Goal: Task Accomplishment & Management: Manage account settings

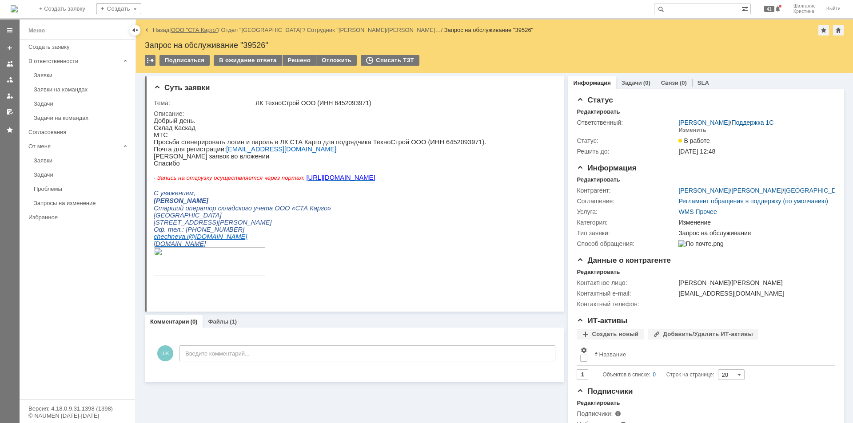
click at [191, 28] on link "ООО "СТА Карго"" at bounding box center [194, 30] width 47 height 7
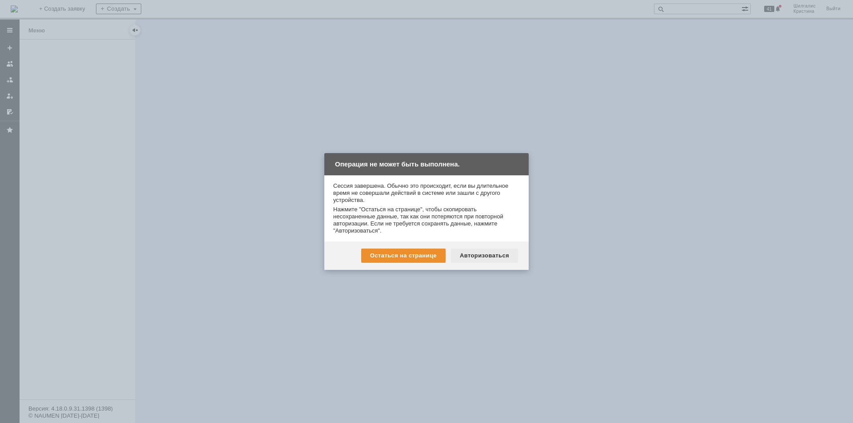
click at [485, 255] on div "Авторизоваться" at bounding box center [484, 256] width 67 height 14
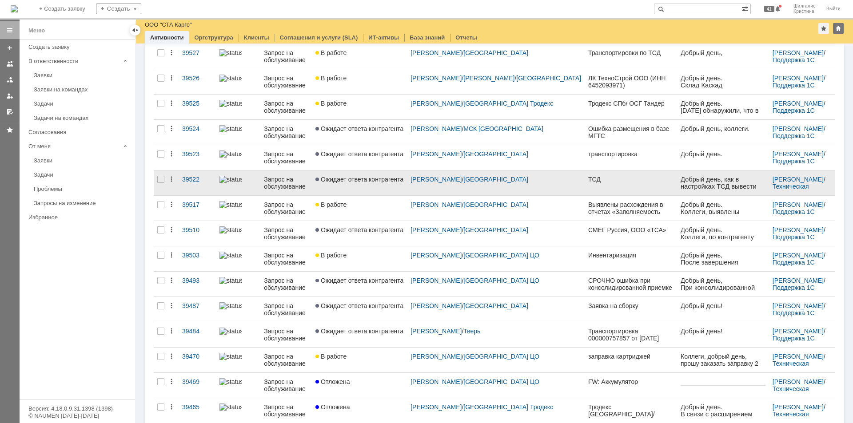
scroll to position [89, 0]
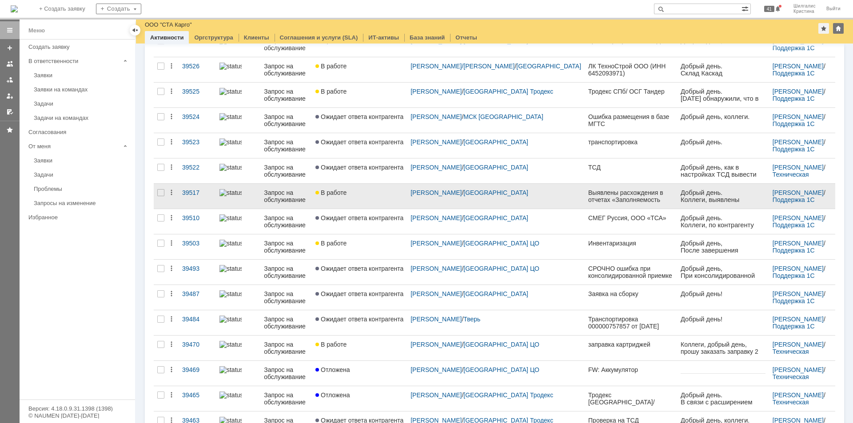
click at [366, 184] on link "В работе" at bounding box center [359, 196] width 95 height 25
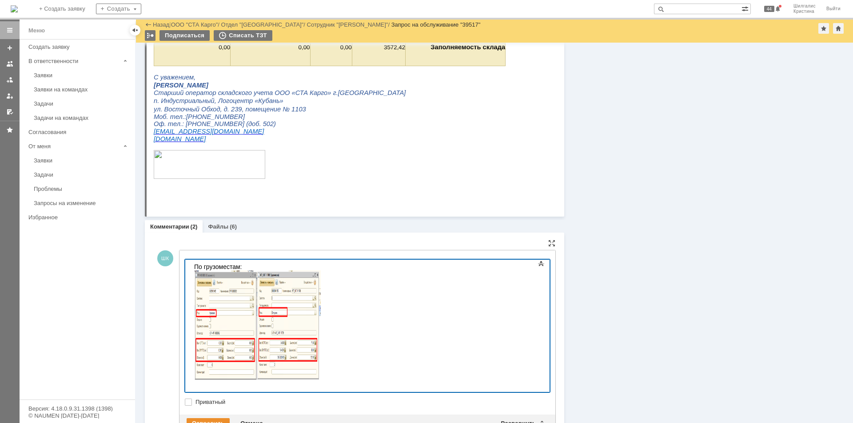
click at [324, 365] on html "По грузоместам:" at bounding box center [257, 324] width 133 height 128
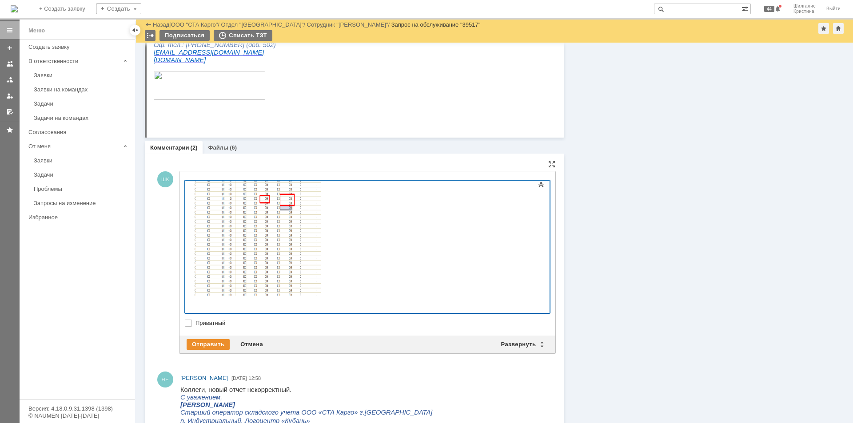
scroll to position [573, 0]
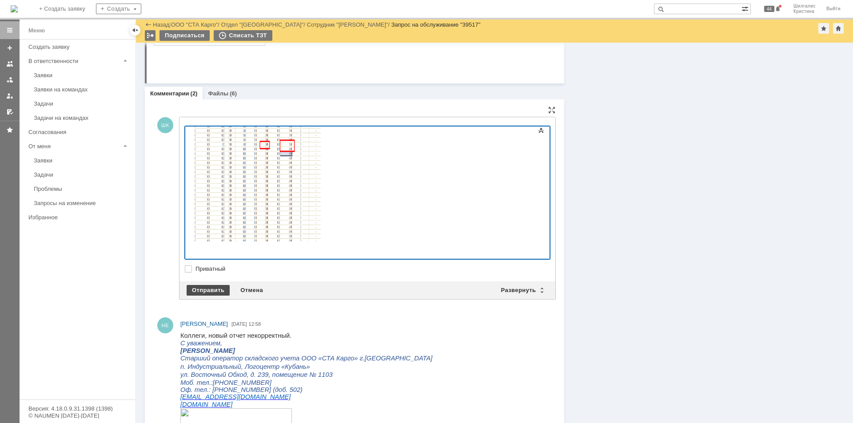
click at [211, 291] on div "Отправить" at bounding box center [208, 290] width 43 height 11
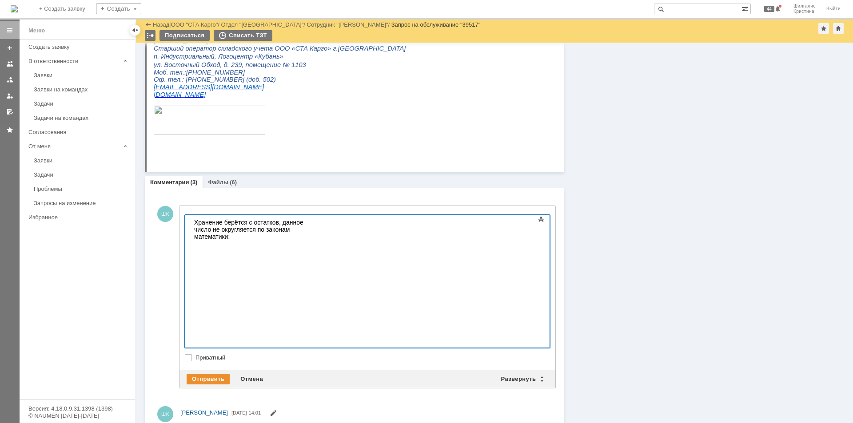
scroll to position [18, 0]
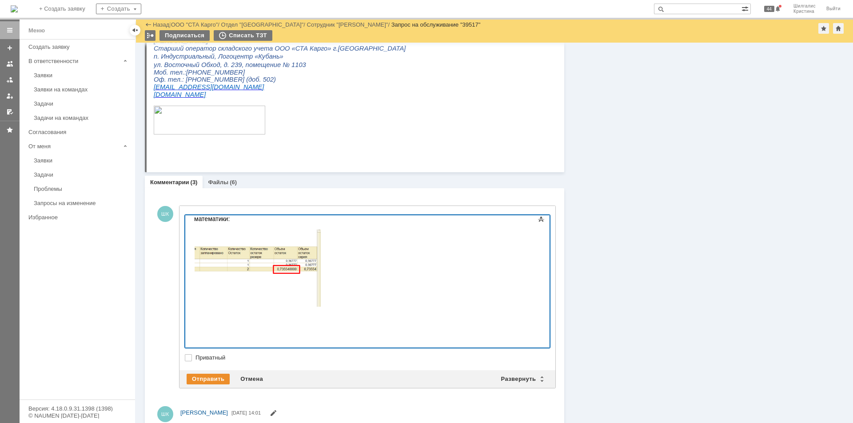
click at [320, 308] on div "Хранение берётся с остатков, данное число не округляется по законам математики:" at bounding box center [257, 254] width 126 height 107
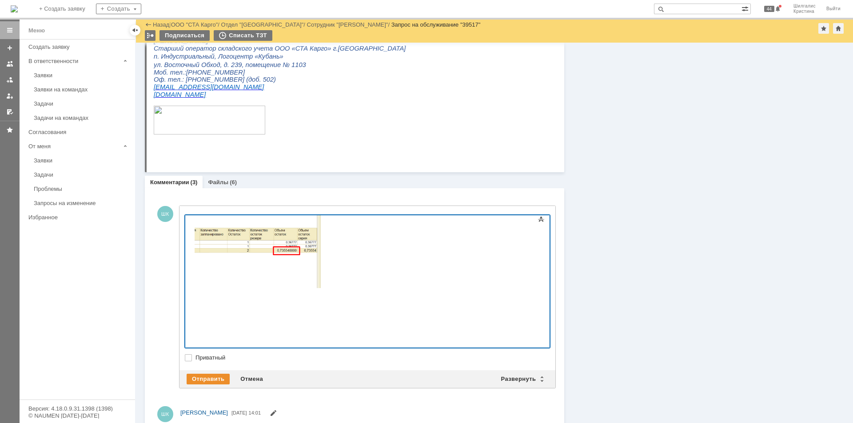
scroll to position [661, 0]
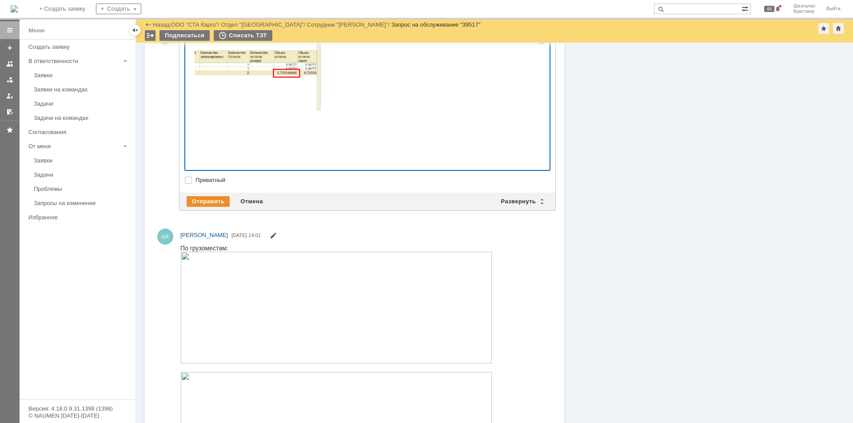
click at [218, 126] on div "Хранение берётся с остатков, данное число не округляется по законам математики:" at bounding box center [257, 65] width 126 height 121
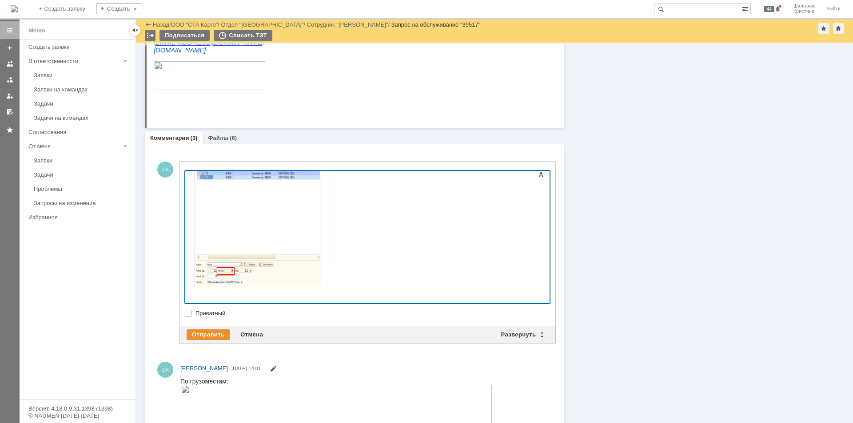
scroll to position [254, 0]
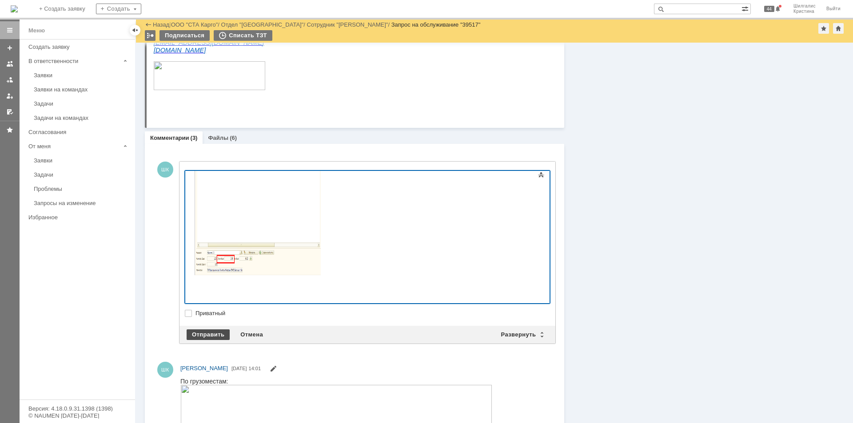
click at [212, 333] on div "Отправить" at bounding box center [208, 335] width 43 height 11
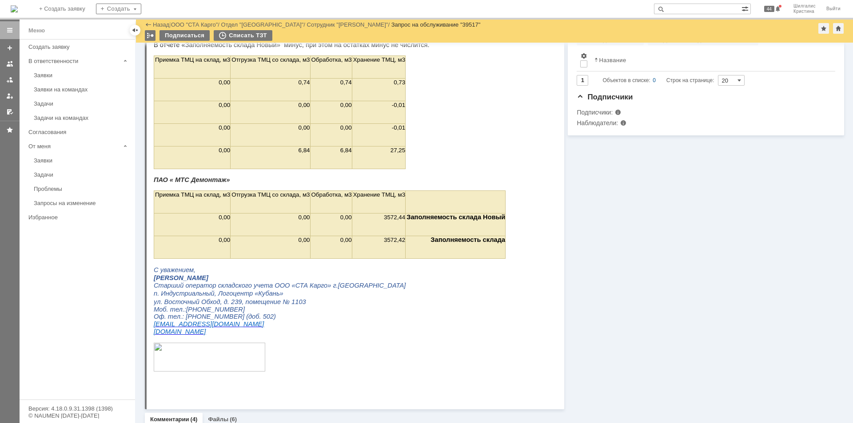
scroll to position [0, 0]
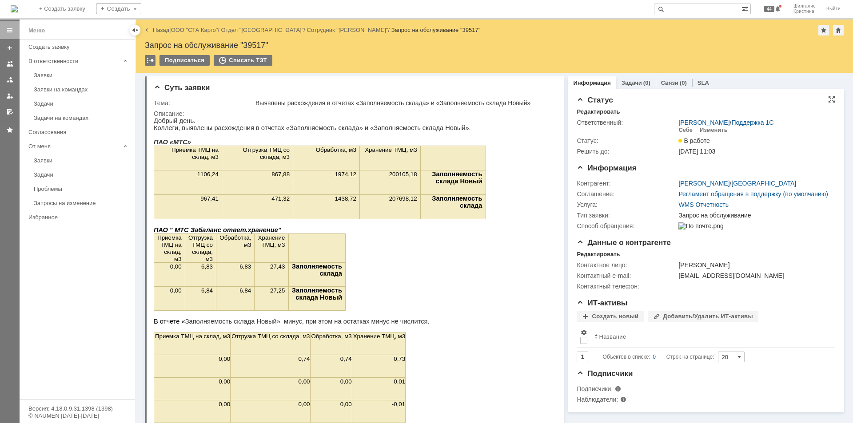
drag, startPoint x: 657, startPoint y: 244, endPoint x: 586, endPoint y: 128, distance: 136.0
click at [207, 28] on link "ООО "СТА Карго"" at bounding box center [194, 30] width 47 height 7
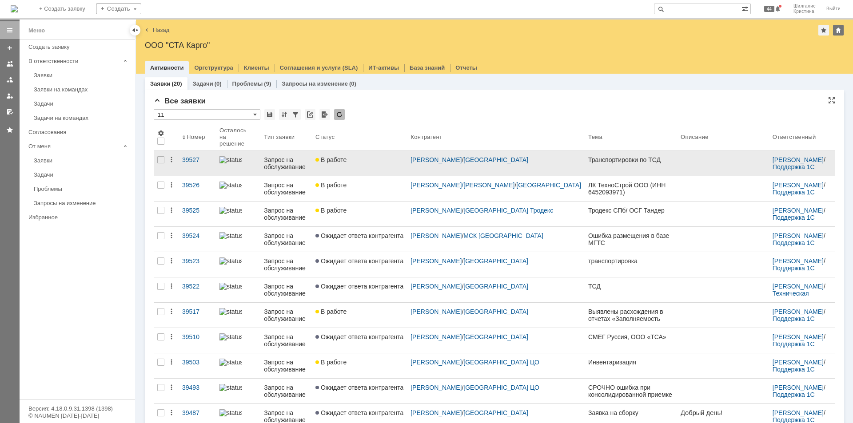
click at [384, 157] on div "В работе" at bounding box center [359, 159] width 88 height 7
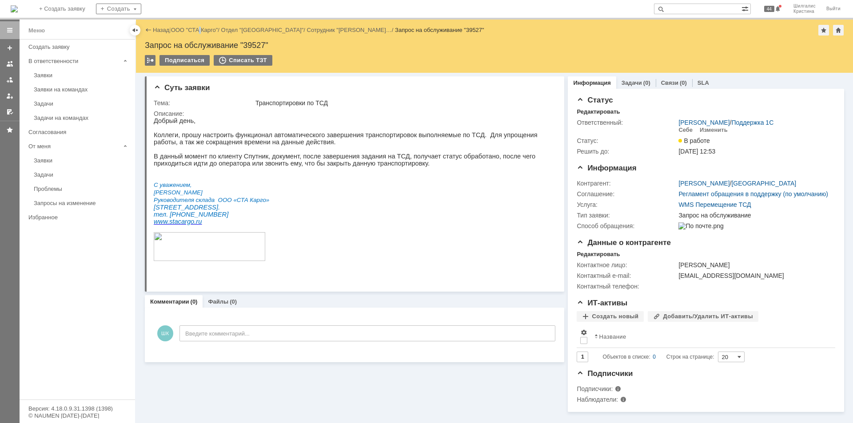
click at [203, 22] on div "Назад | ООО "СТА Карго" / Отдел "Новосибирск" / Сотрудник "Лапенко Дмитрий Иго……" at bounding box center [494, 46] width 717 height 53
click at [205, 27] on link "ООО "СТА Карго"" at bounding box center [194, 30] width 47 height 7
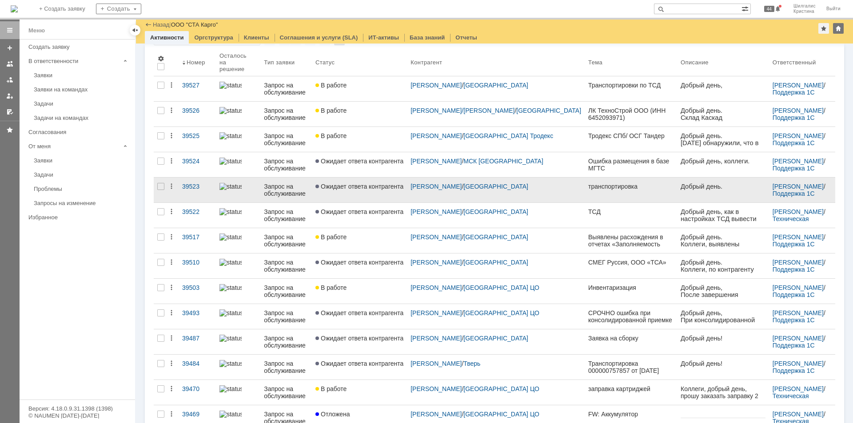
click at [381, 183] on span "Ожидает ответа контрагента" at bounding box center [359, 186] width 88 height 7
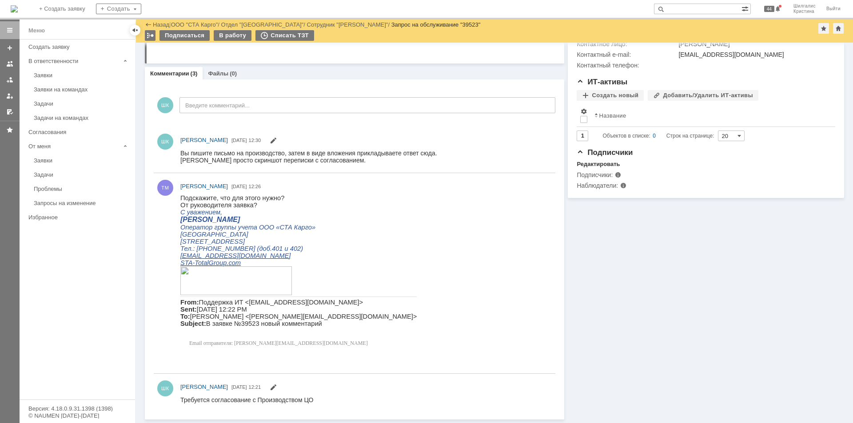
drag, startPoint x: 620, startPoint y: 292, endPoint x: 613, endPoint y: 290, distance: 6.8
click at [613, 291] on div "Информация Задачи (0) Связи (0) SLA Статус Редактировать Ответственный: Шилгали…" at bounding box center [704, 127] width 280 height 586
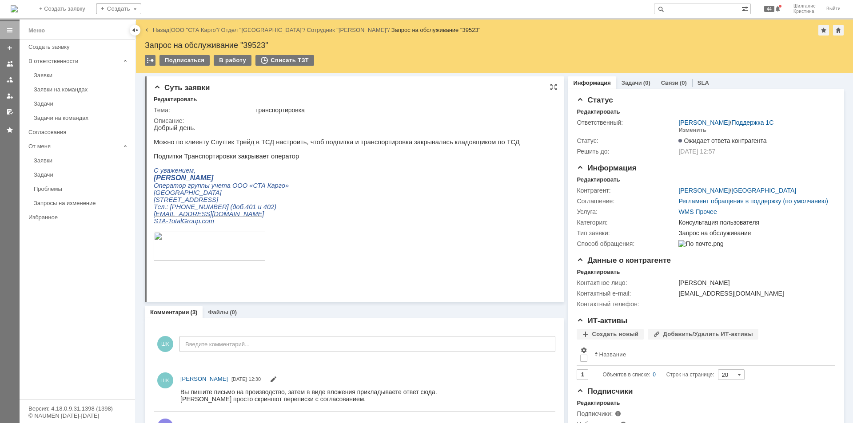
drag, startPoint x: 745, startPoint y: 493, endPoint x: 516, endPoint y: 265, distance: 323.5
click at [255, 41] on div "Запрос на обслуживание "39523"" at bounding box center [494, 45] width 699 height 9
copy div "39523"
click at [196, 28] on link "ООО "СТА Карго"" at bounding box center [194, 30] width 47 height 7
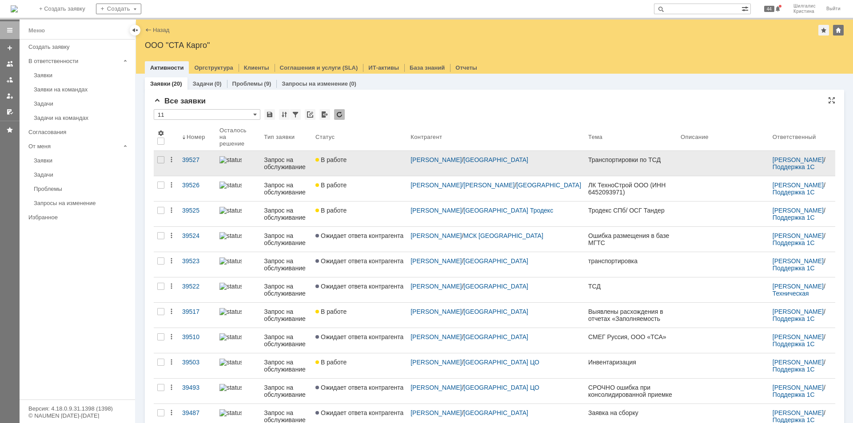
click at [367, 156] on div "В работе" at bounding box center [359, 159] width 88 height 7
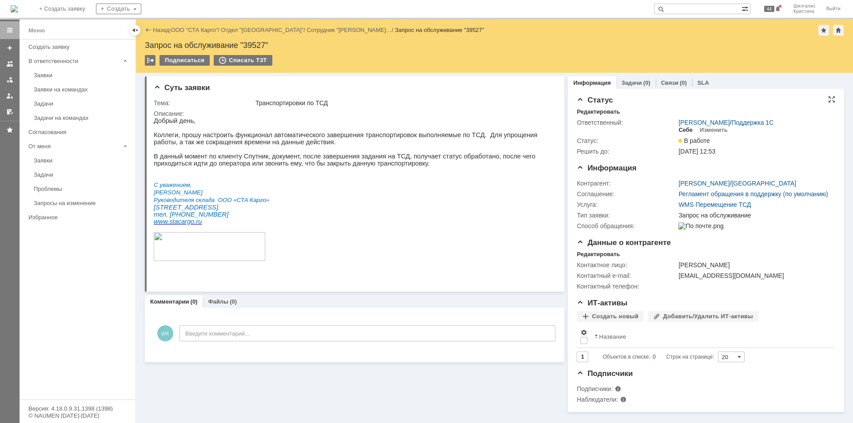
click at [681, 130] on div "Себе" at bounding box center [685, 130] width 14 height 7
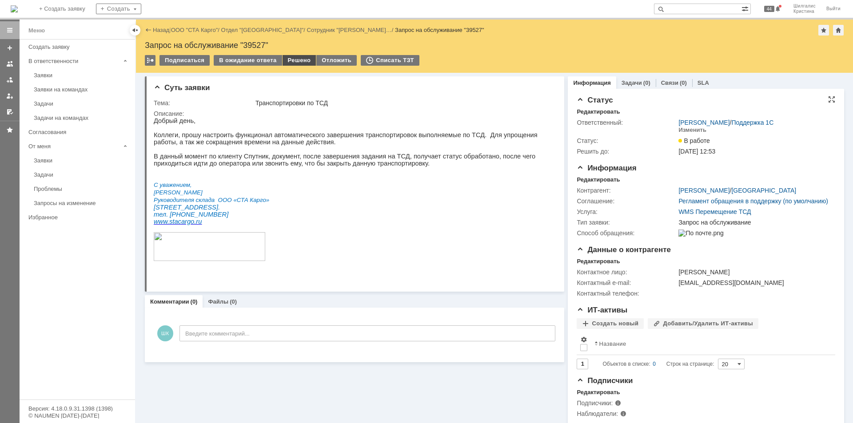
click at [301, 60] on div "Решено" at bounding box center [300, 60] width 34 height 11
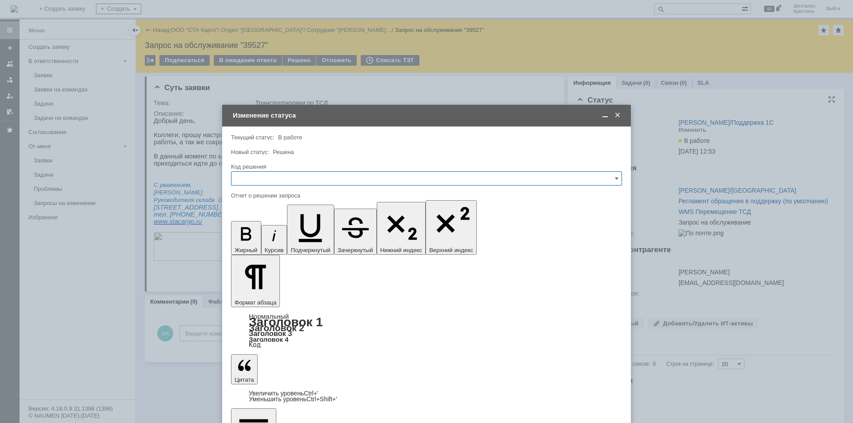
click at [293, 176] on input "text" at bounding box center [426, 178] width 391 height 14
click at [269, 270] on span "Дубль" at bounding box center [426, 271] width 379 height 7
type input "Дубль"
drag, startPoint x: 212, startPoint y: 2569, endPoint x: 144, endPoint y: 2544, distance: 72.2
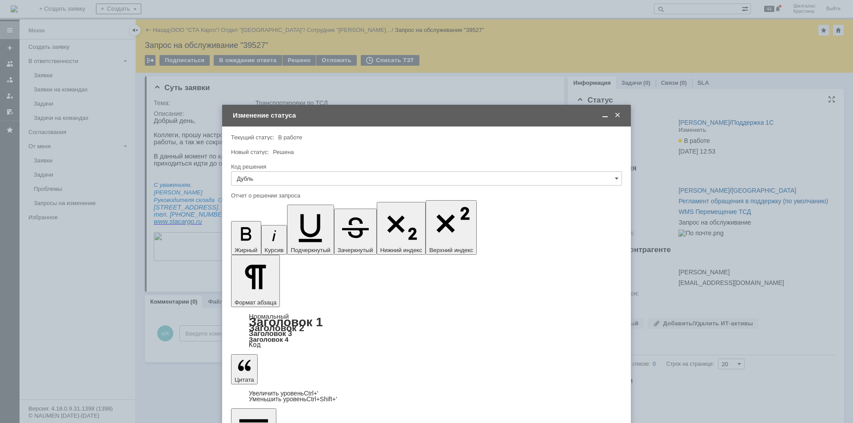
click at [618, 114] on span at bounding box center [617, 115] width 9 height 8
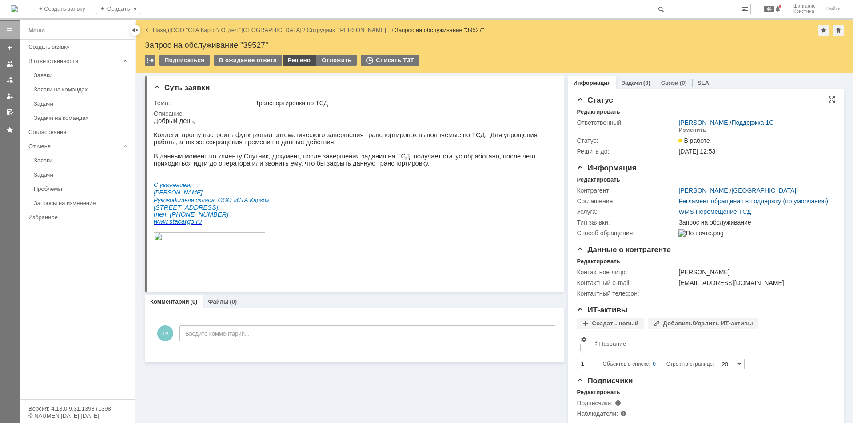
click at [293, 57] on div "Решено" at bounding box center [300, 60] width 34 height 11
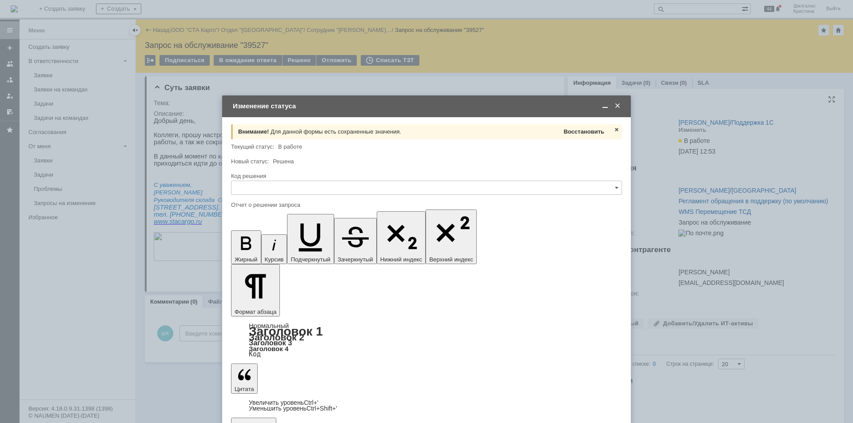
click at [579, 130] on span "Восстановить" at bounding box center [584, 131] width 40 height 7
type input "Дубль"
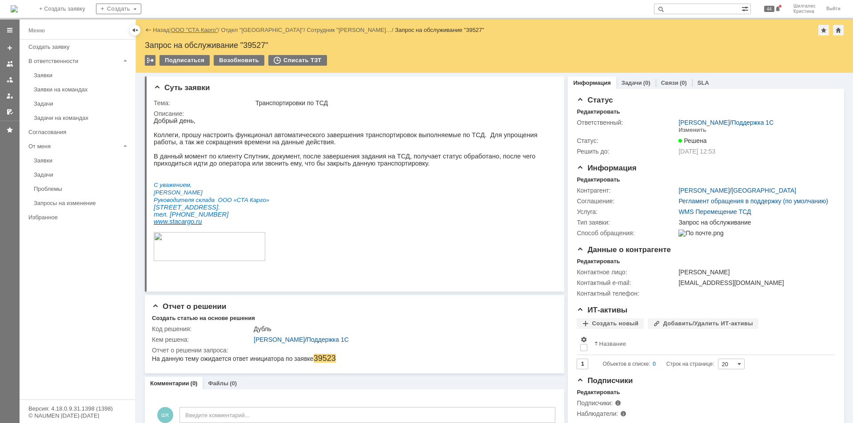
click at [190, 31] on link "ООО "СТА Карго"" at bounding box center [194, 30] width 47 height 7
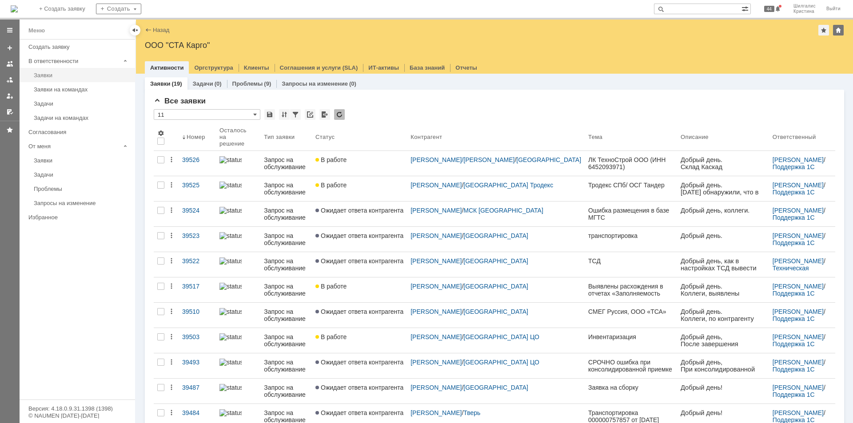
click at [47, 75] on div "Заявки" at bounding box center [82, 75] width 96 height 7
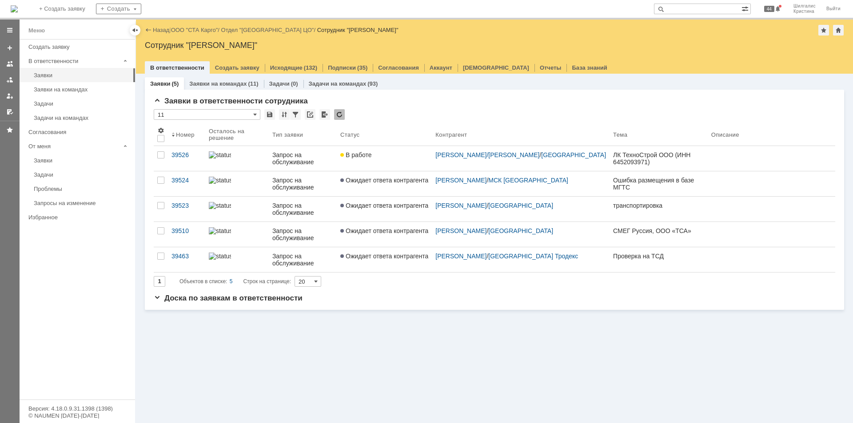
click at [387, 161] on link "В работе" at bounding box center [384, 158] width 95 height 25
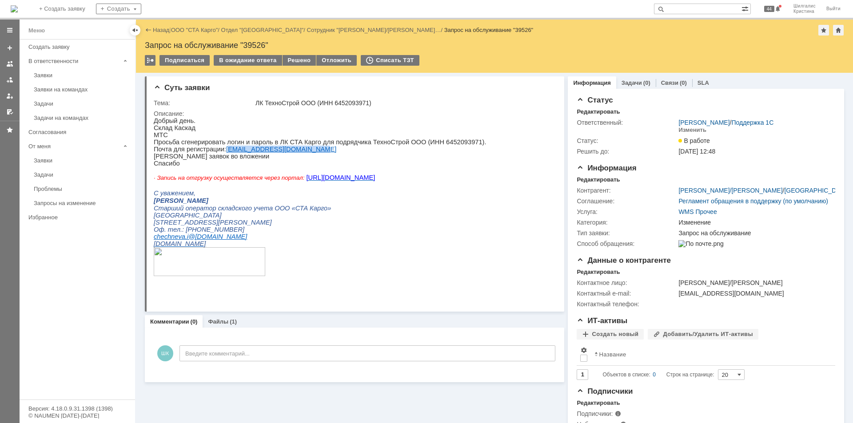
drag, startPoint x: 304, startPoint y: 155, endPoint x: 221, endPoint y: 156, distance: 83.1
click at [221, 153] on p "Почта для регистрации: aleksejmenyailo@yandex.ru" at bounding box center [320, 149] width 333 height 7
copy link "aleksejmenyailo@yandex.ru"
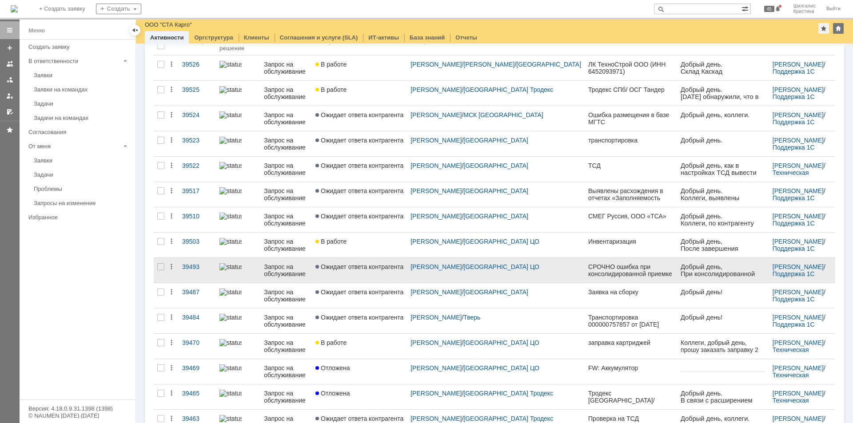
scroll to position [21, 0]
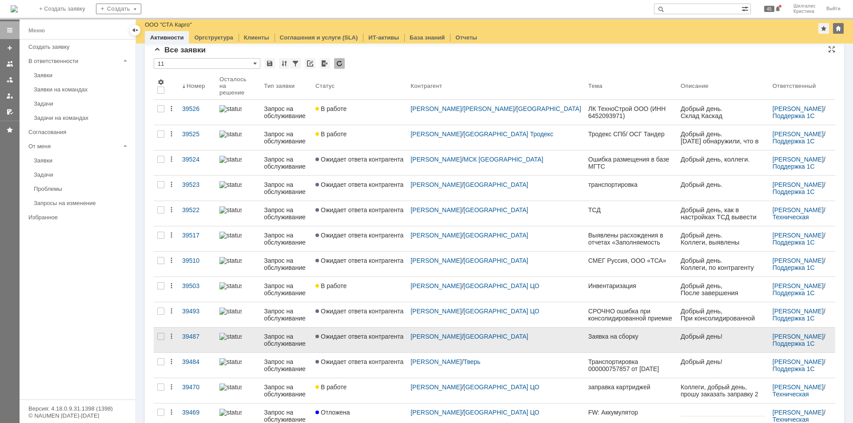
click at [364, 333] on span "Ожидает ответа контрагента" at bounding box center [359, 336] width 88 height 7
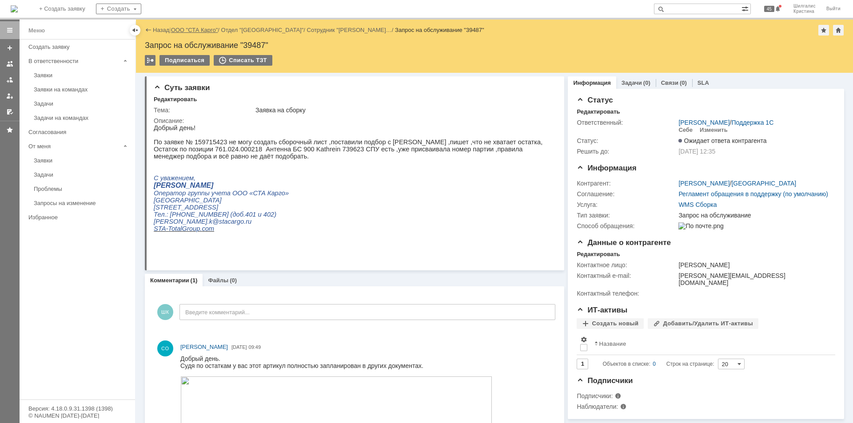
click at [201, 28] on link "ООО "СТА Карго"" at bounding box center [194, 30] width 47 height 7
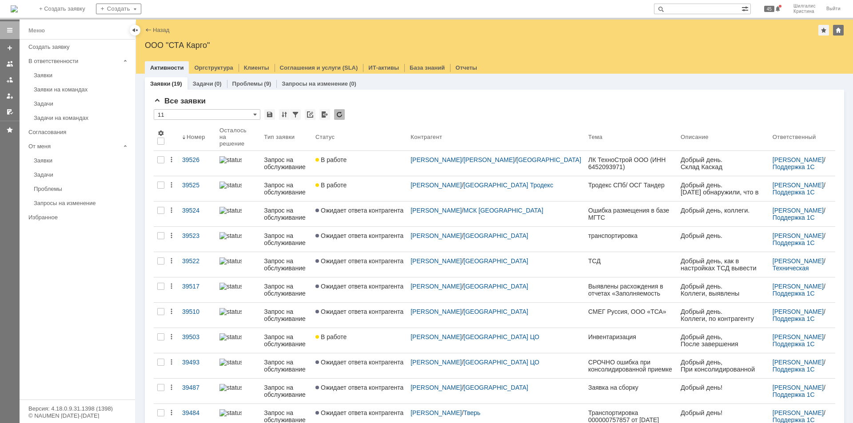
click at [362, 208] on span "Ожидает ответа контрагента" at bounding box center [359, 210] width 88 height 7
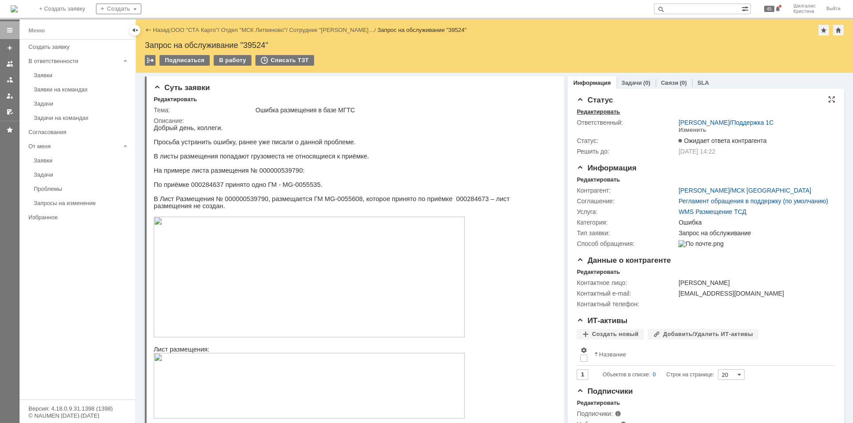
drag, startPoint x: 636, startPoint y: 228, endPoint x: 574, endPoint y: 110, distance: 133.3
click at [203, 29] on link "ООО "СТА Карго"" at bounding box center [194, 30] width 47 height 7
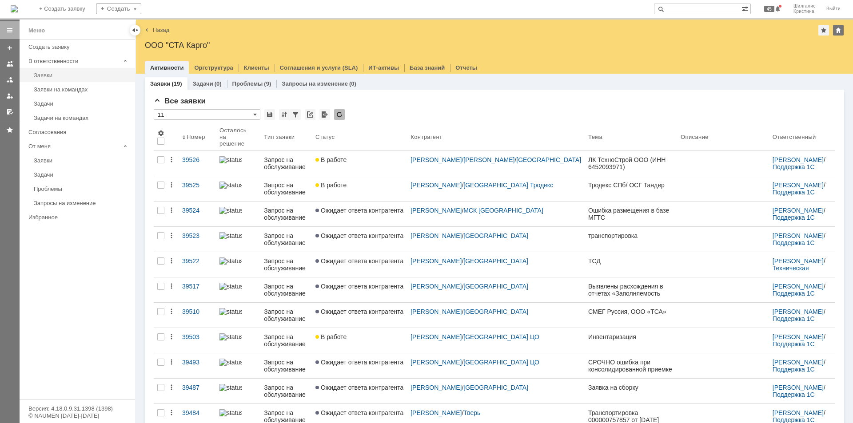
click at [52, 74] on div "Заявки" at bounding box center [82, 75] width 96 height 7
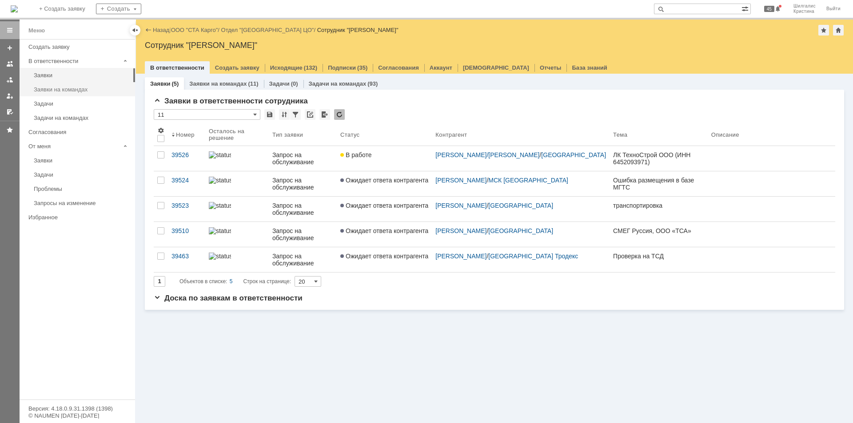
click at [81, 90] on div "Заявки на командах" at bounding box center [82, 89] width 96 height 7
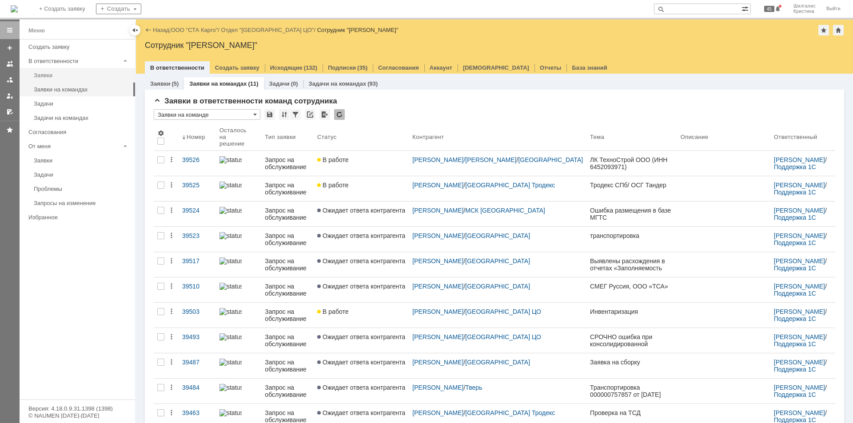
click at [74, 71] on link "Заявки" at bounding box center [81, 75] width 103 height 14
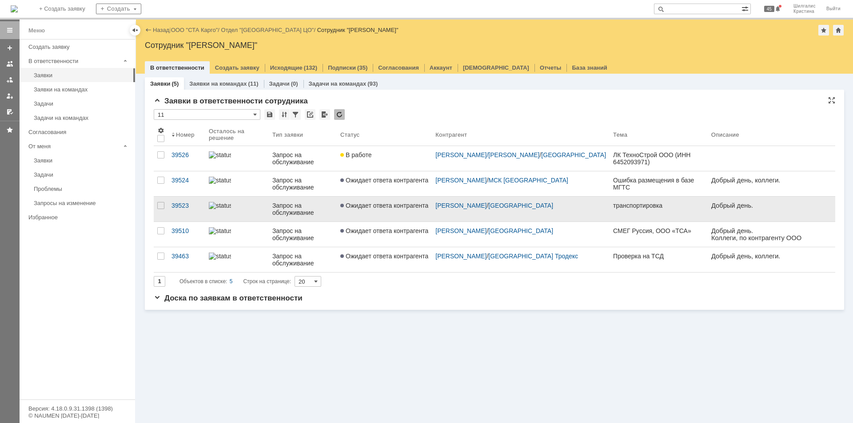
click at [375, 210] on link "Ожидает ответа контрагента" at bounding box center [384, 209] width 95 height 25
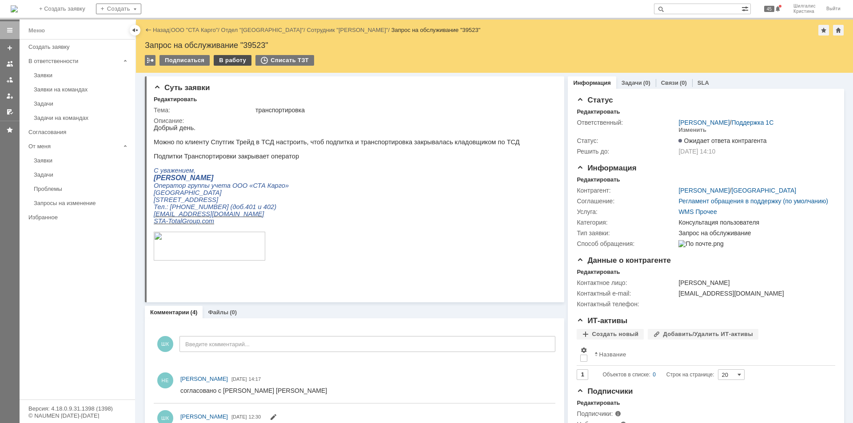
click at [225, 57] on div "В работу" at bounding box center [233, 60] width 38 height 11
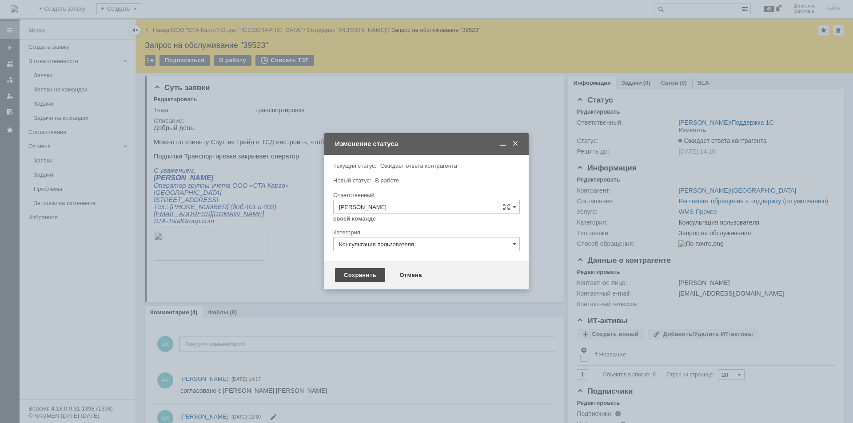
click at [358, 275] on div "Сохранить" at bounding box center [360, 275] width 50 height 14
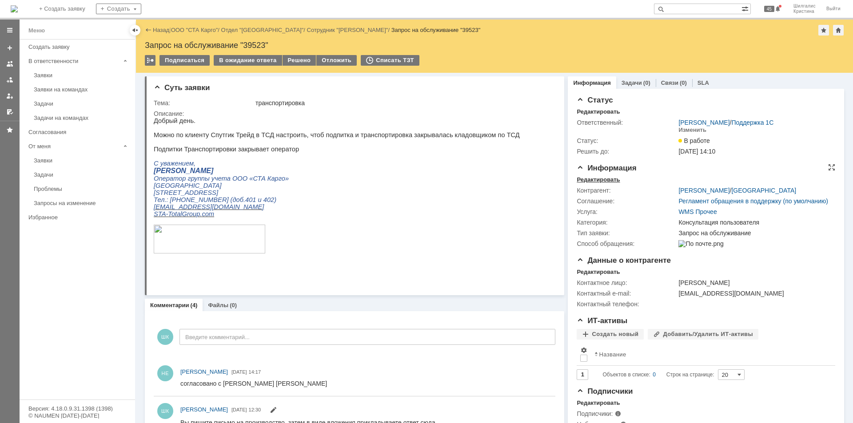
click at [604, 178] on div "Редактировать" at bounding box center [598, 179] width 43 height 7
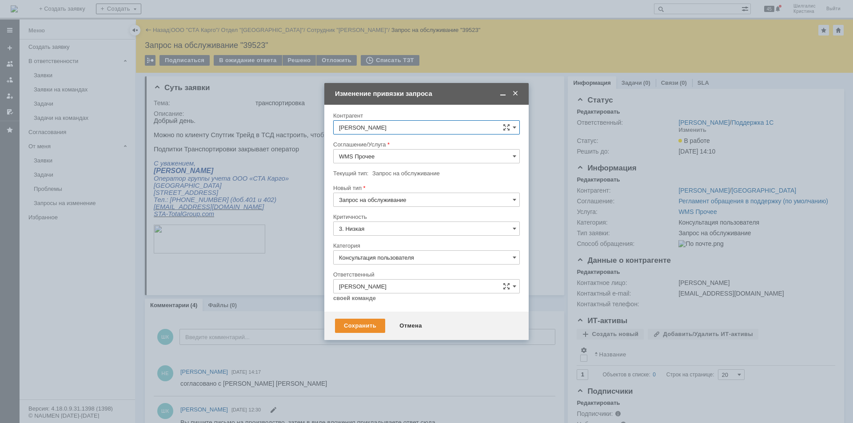
click at [392, 255] on input "Консультация пользователя" at bounding box center [426, 258] width 187 height 14
click at [374, 303] on span "Изменение" at bounding box center [426, 303] width 175 height 7
type input "Изменение"
click at [365, 326] on div "Сохранить" at bounding box center [360, 326] width 50 height 14
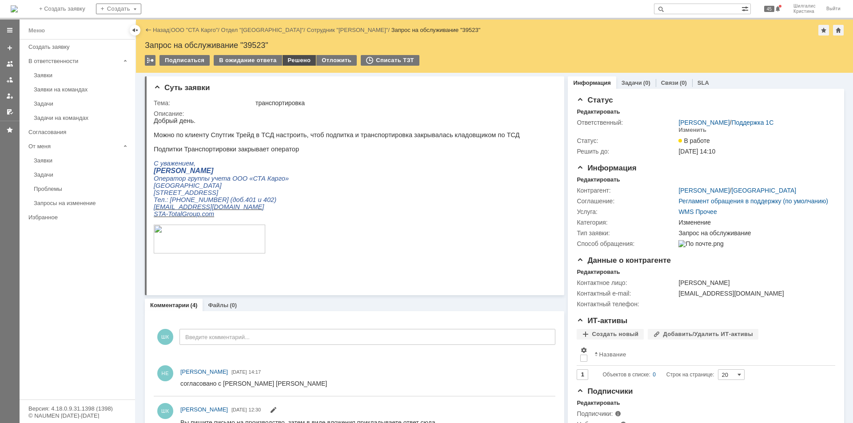
click at [290, 59] on div "Решено" at bounding box center [300, 60] width 34 height 11
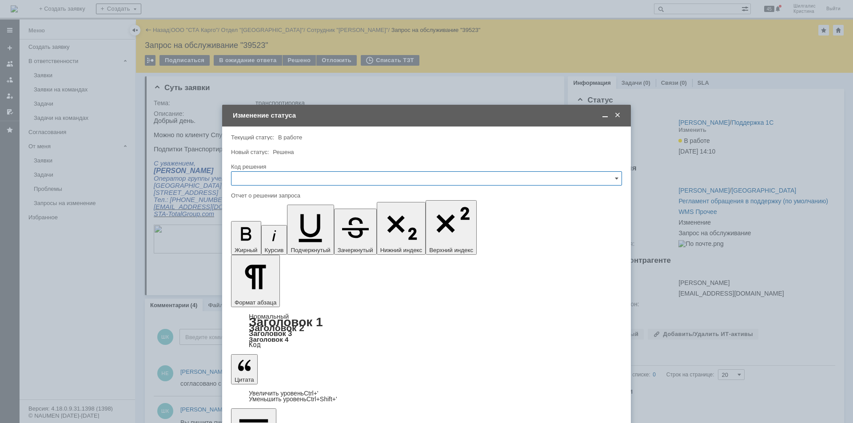
click at [284, 181] on input "text" at bounding box center [426, 178] width 391 height 14
click at [278, 296] on span "Решено" at bounding box center [426, 297] width 379 height 7
type input "Решено"
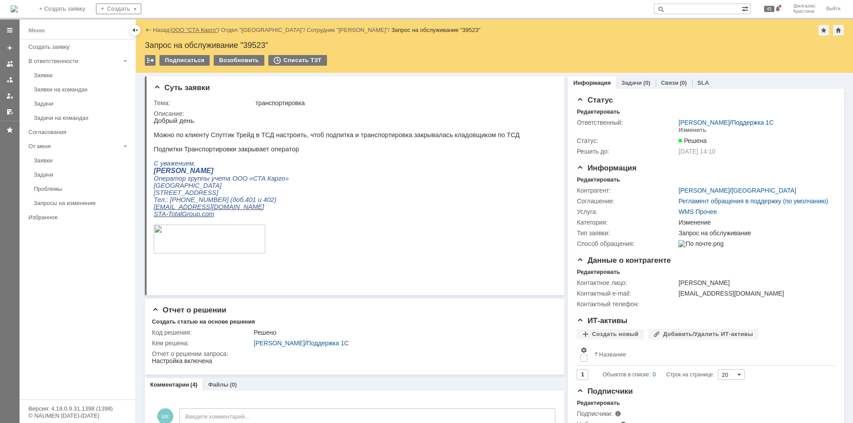
click at [193, 28] on link "ООО "СТА Карго"" at bounding box center [194, 30] width 47 height 7
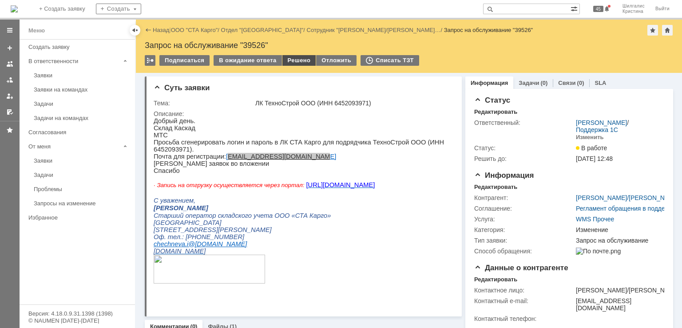
click at [296, 59] on div "Решено" at bounding box center [300, 60] width 34 height 11
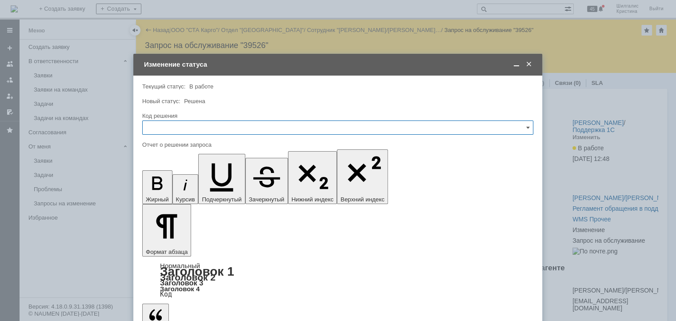
click at [175, 126] on input "text" at bounding box center [337, 127] width 391 height 14
click at [174, 243] on span "Решено" at bounding box center [337, 246] width 379 height 7
type input "Решено"
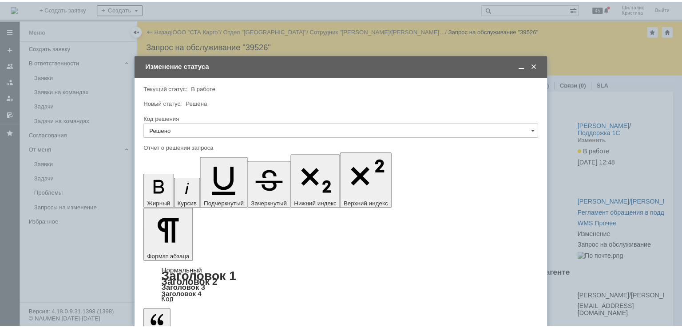
scroll to position [28, 0]
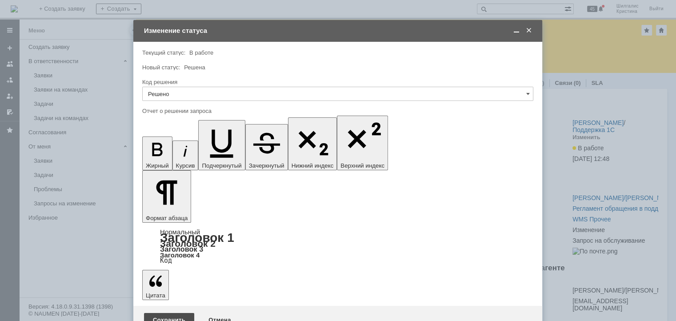
click at [160, 313] on div "Сохранить" at bounding box center [169, 320] width 50 height 14
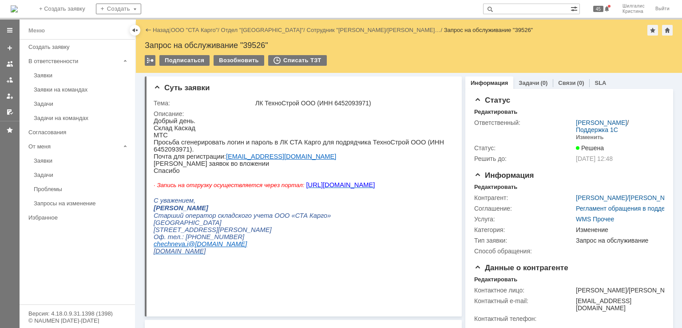
scroll to position [0, 0]
click at [48, 79] on link "Заявки" at bounding box center [81, 75] width 103 height 14
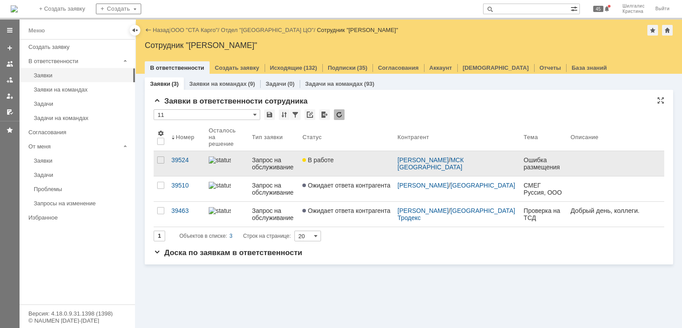
click at [364, 156] on div "В работе" at bounding box center [346, 159] width 88 height 7
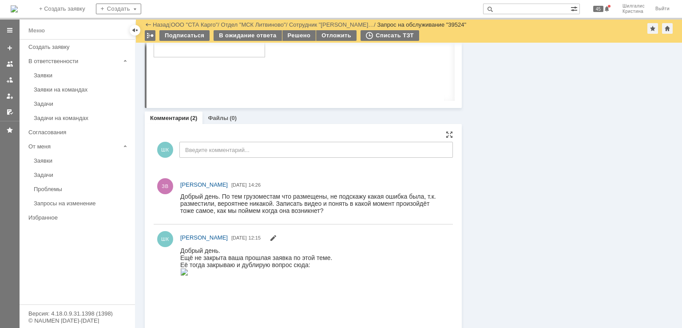
scroll to position [624, 0]
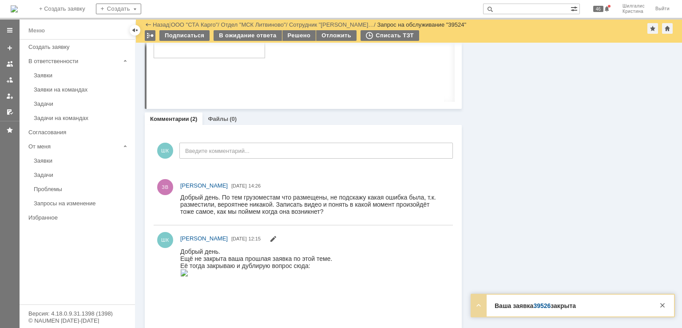
drag, startPoint x: 527, startPoint y: 168, endPoint x: 517, endPoint y: 166, distance: 10.0
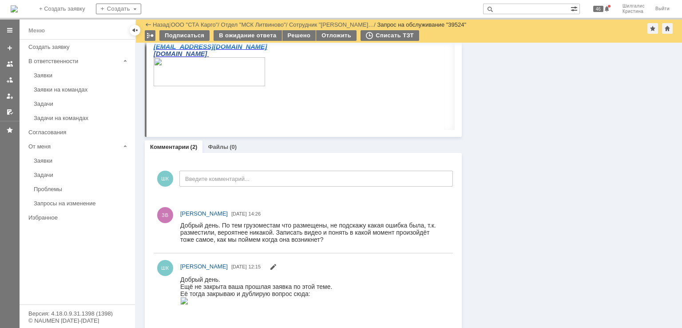
scroll to position [0, 0]
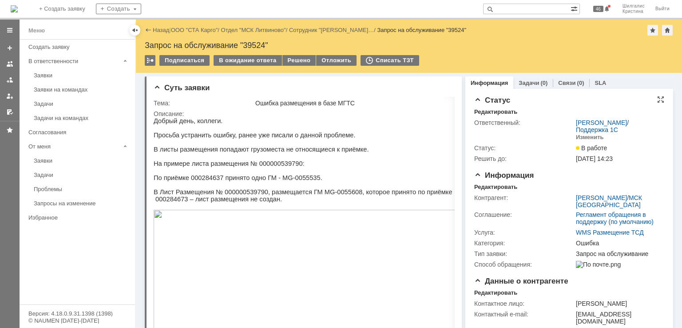
drag, startPoint x: 606, startPoint y: 244, endPoint x: 533, endPoint y: 114, distance: 148.9
click at [196, 29] on link "ООО "СТА Карго"" at bounding box center [194, 30] width 47 height 7
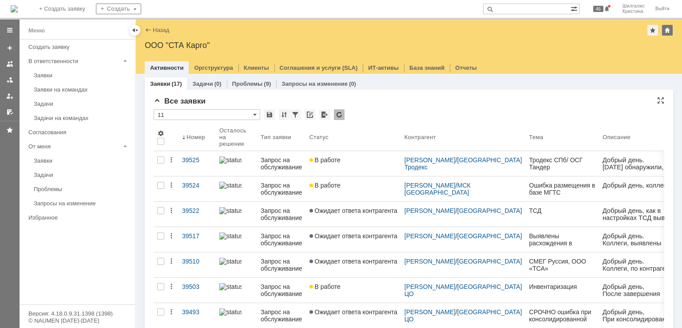
click at [402, 104] on div "Все заявки" at bounding box center [409, 101] width 511 height 9
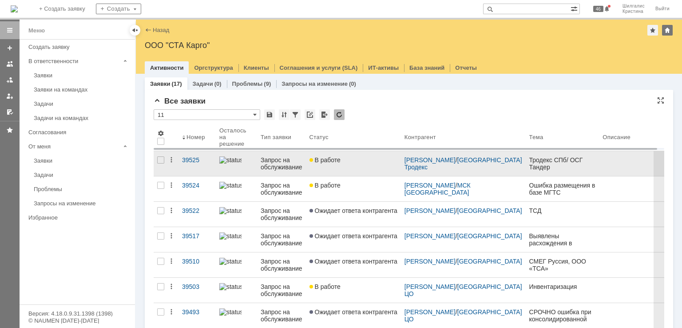
click at [336, 168] on link "В работе" at bounding box center [353, 163] width 95 height 25
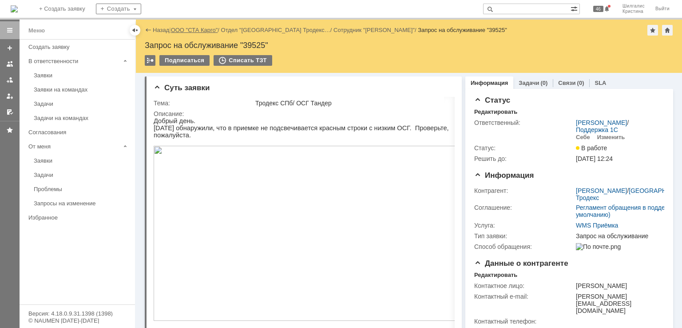
click at [194, 31] on link "ООО "СТА Карго"" at bounding box center [194, 30] width 47 height 7
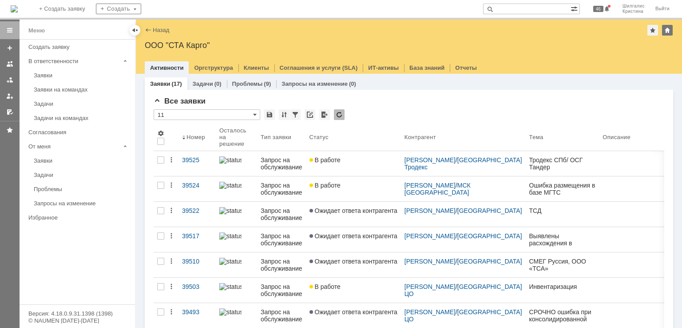
click at [56, 74] on div "Заявки" at bounding box center [82, 75] width 96 height 7
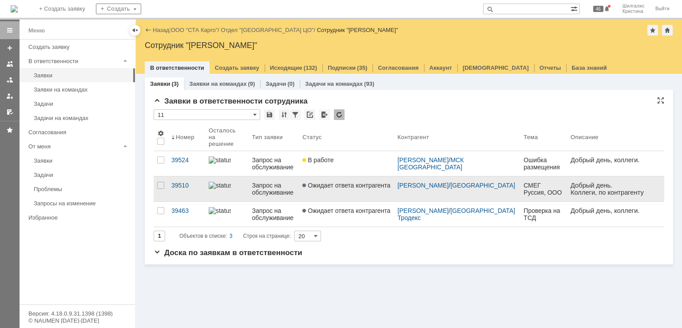
click at [353, 184] on link "Ожидает ответа контрагента" at bounding box center [346, 188] width 95 height 25
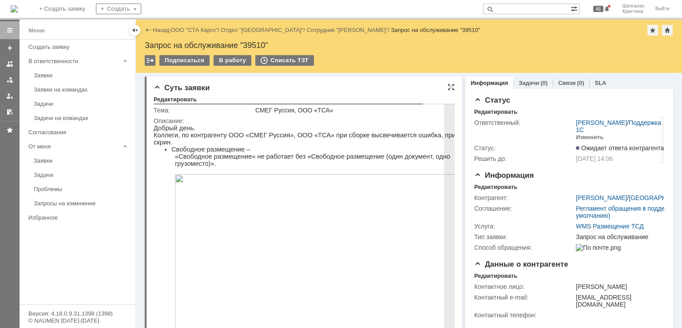
drag, startPoint x: 536, startPoint y: 264, endPoint x: 391, endPoint y: 114, distance: 208.3
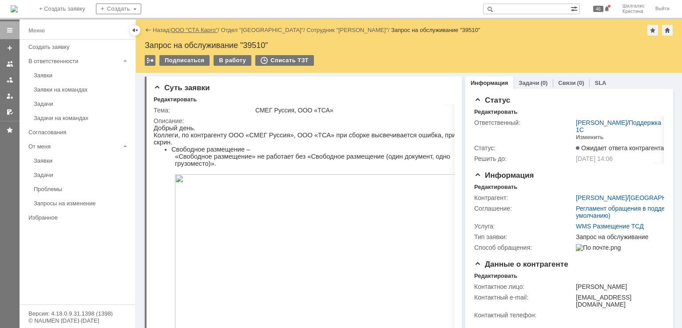
click at [198, 31] on link "ООО "СТА Карго"" at bounding box center [194, 30] width 47 height 7
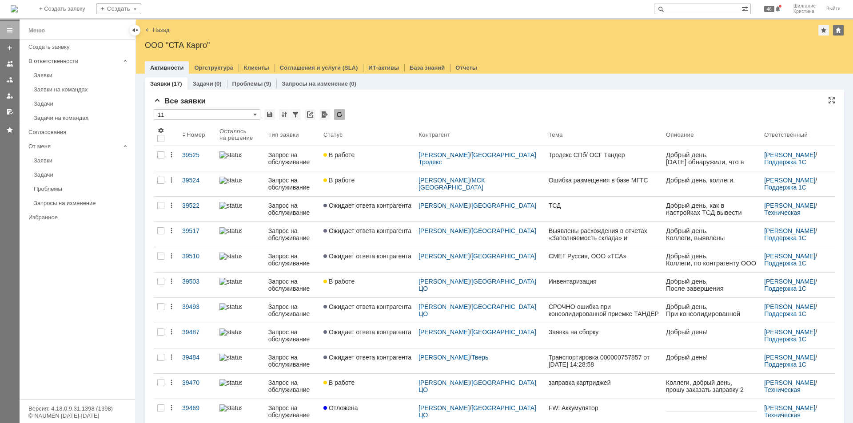
click at [426, 104] on div "Все заявки" at bounding box center [494, 101] width 681 height 9
click at [410, 91] on div "Все заявки * 11 Результаты поиска: 1 Объектов в списке: 17 Строк на странице: 2…" at bounding box center [494, 344] width 699 height 508
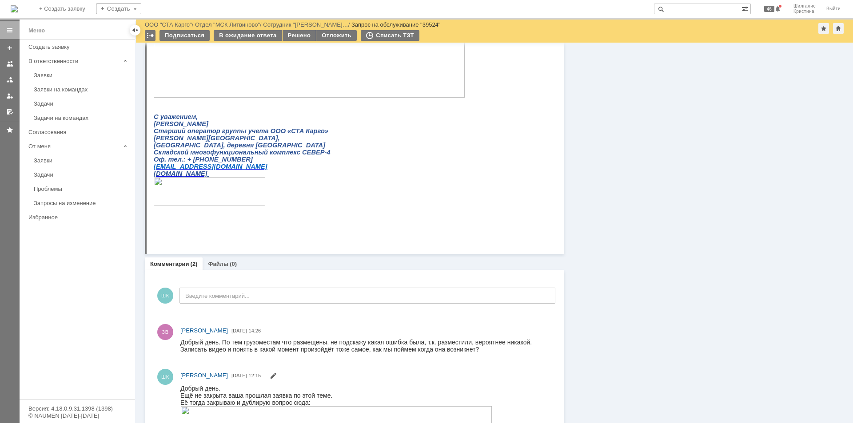
scroll to position [563, 0]
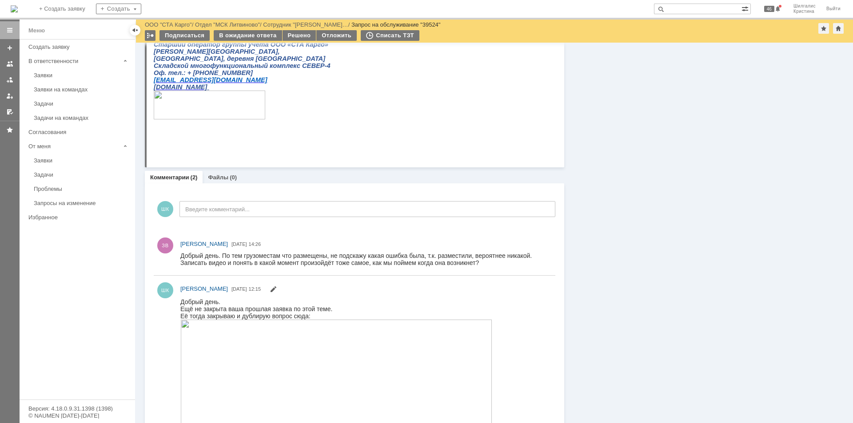
click at [661, 273] on div "Информация Задачи (0) Связи (0) SLA Статус Редактировать Ответственный: [PERSON…" at bounding box center [704, 19] width 280 height 1078
click at [240, 38] on div "В ожидание ответа" at bounding box center [248, 35] width 68 height 11
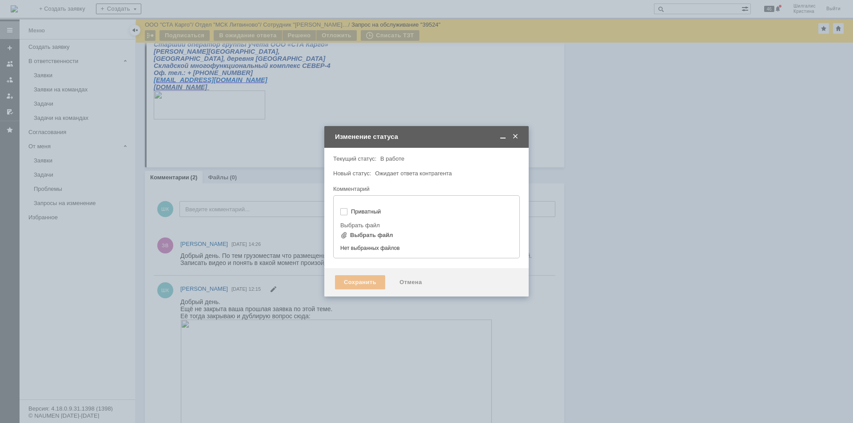
type input "[не указано]"
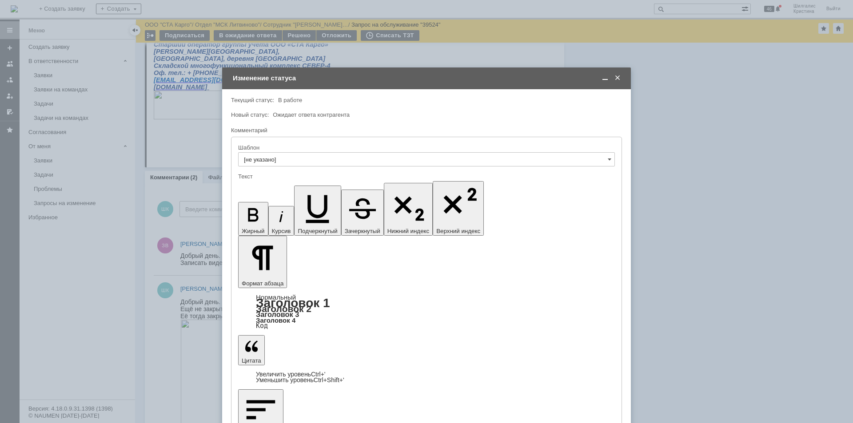
scroll to position [0, 0]
drag, startPoint x: 446, startPoint y: 2511, endPoint x: 488, endPoint y: 2516, distance: 42.2
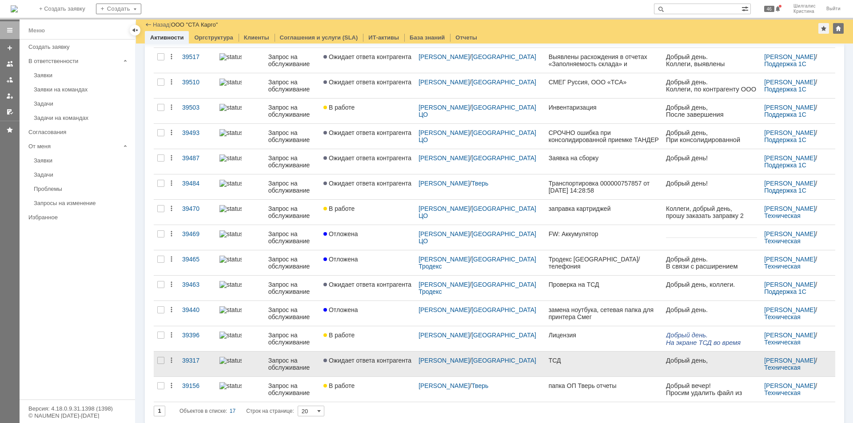
scroll to position [148, 0]
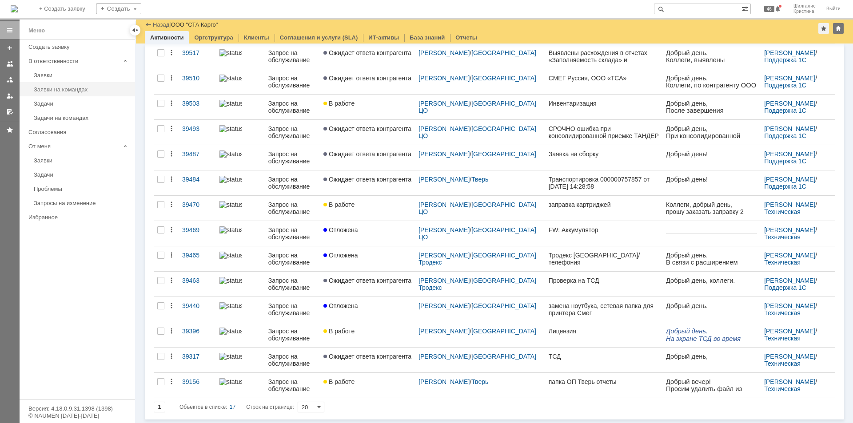
click at [79, 86] on div "Заявки на командах" at bounding box center [82, 89] width 96 height 7
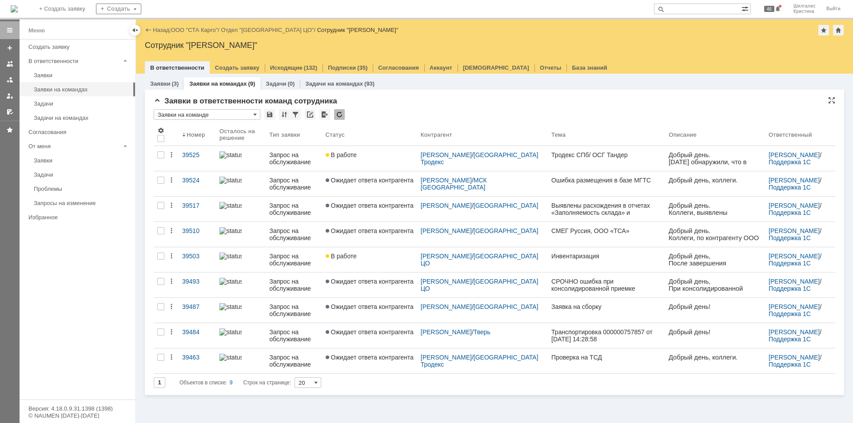
click at [414, 104] on div "Заявки в ответственности команд сотрудника" at bounding box center [494, 101] width 681 height 9
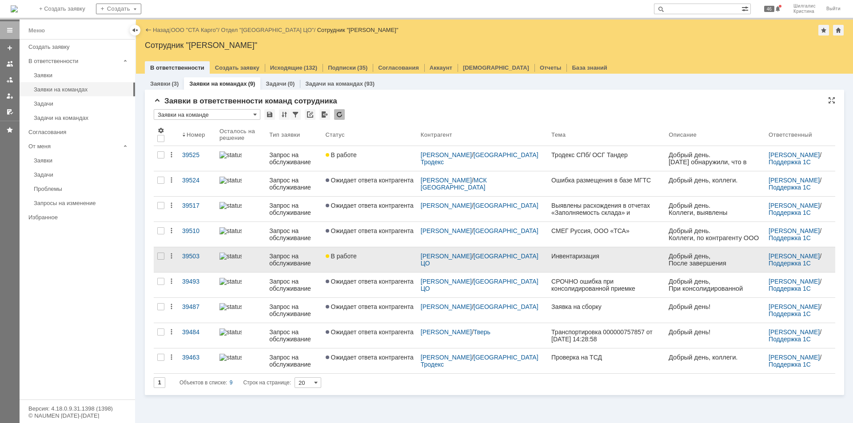
click at [376, 261] on link "В работе" at bounding box center [369, 259] width 95 height 25
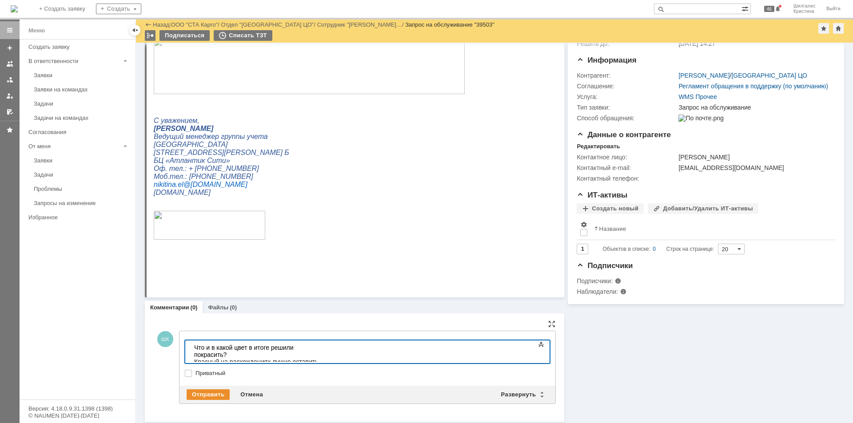
scroll to position [80, 0]
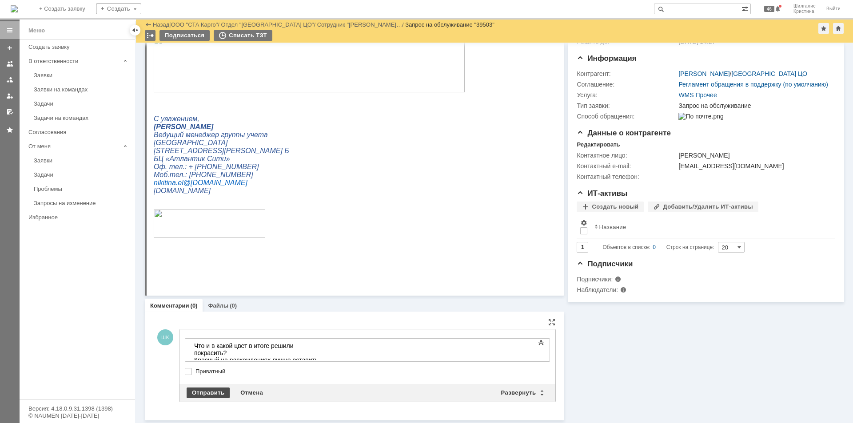
click at [216, 391] on div "Отправить" at bounding box center [208, 393] width 43 height 11
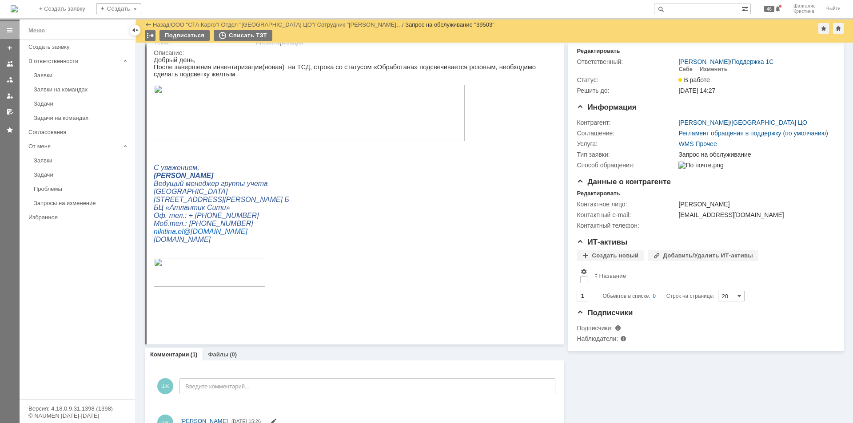
scroll to position [0, 0]
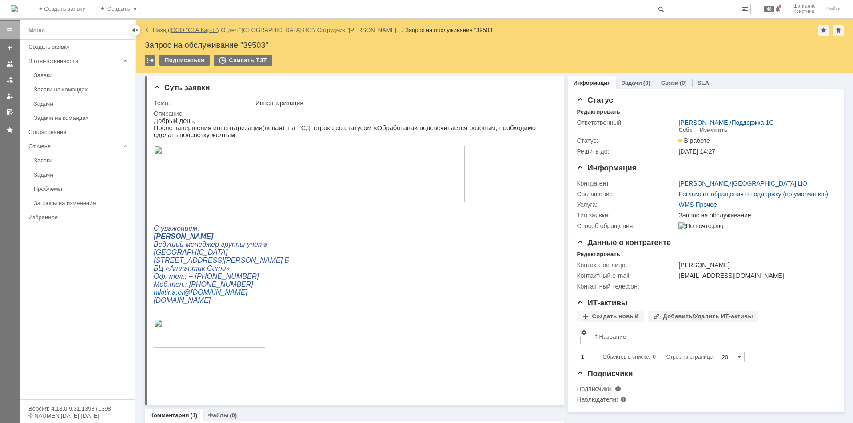
click at [198, 30] on link "ООО "СТА Карго"" at bounding box center [194, 30] width 47 height 7
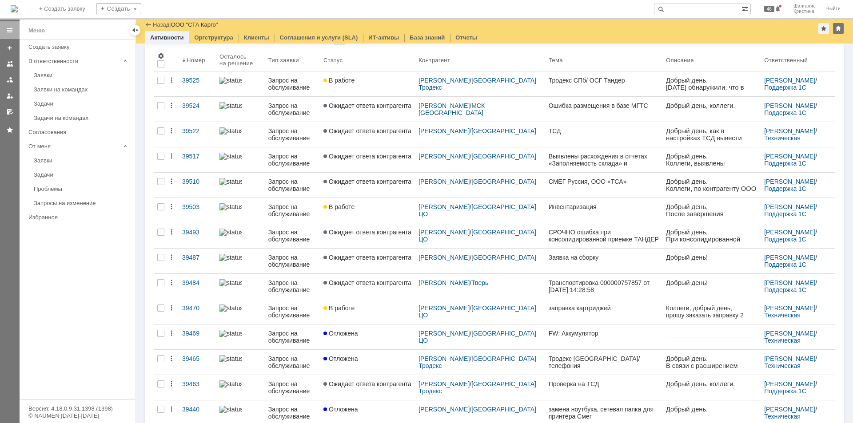
click at [77, 92] on div "Заявки на командах" at bounding box center [82, 89] width 96 height 7
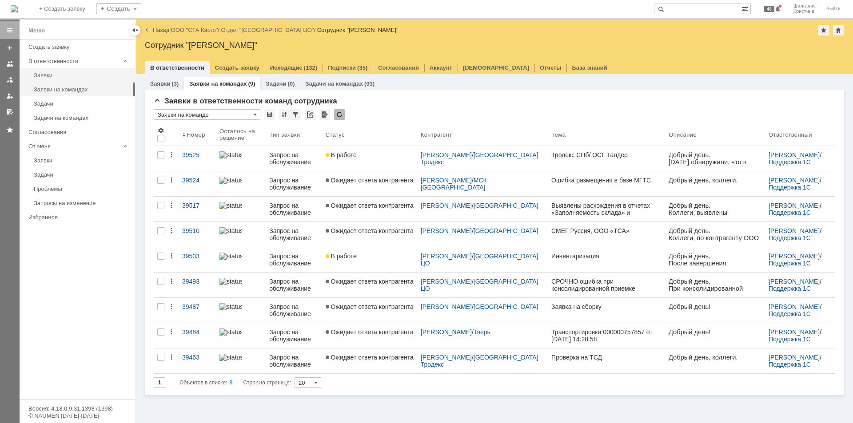
click at [52, 77] on div "Заявки" at bounding box center [82, 75] width 96 height 7
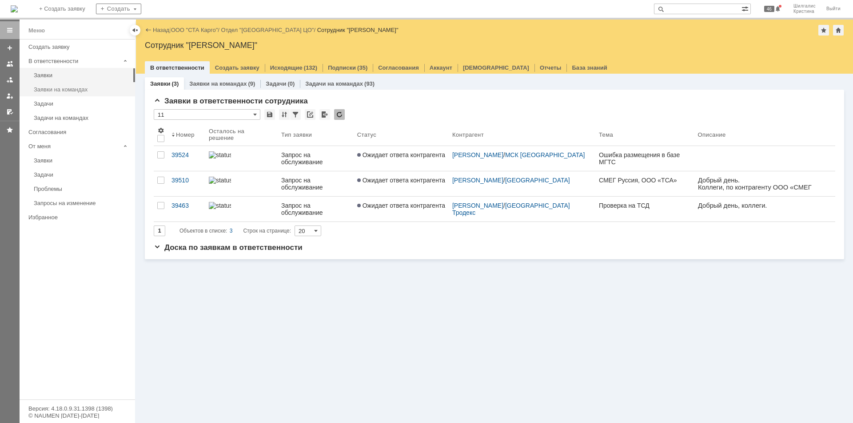
click at [88, 92] on div "Заявки на командах" at bounding box center [82, 89] width 96 height 7
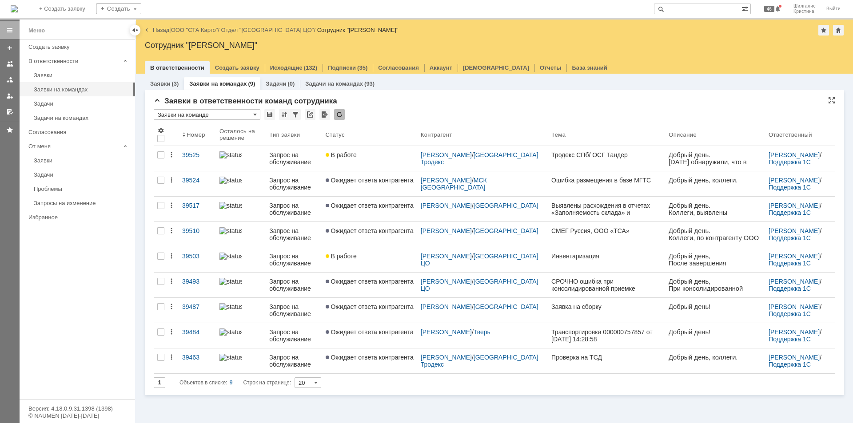
click at [401, 99] on div "Заявки в ответственности команд сотрудника" at bounding box center [494, 101] width 681 height 9
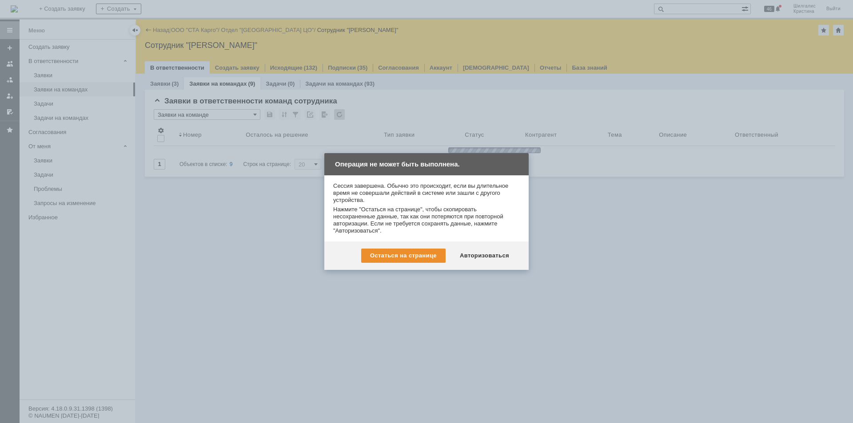
click at [491, 248] on div "Остаться на странице Авторизоваться" at bounding box center [426, 256] width 204 height 28
click at [490, 253] on div "Авторизоваться" at bounding box center [484, 256] width 67 height 14
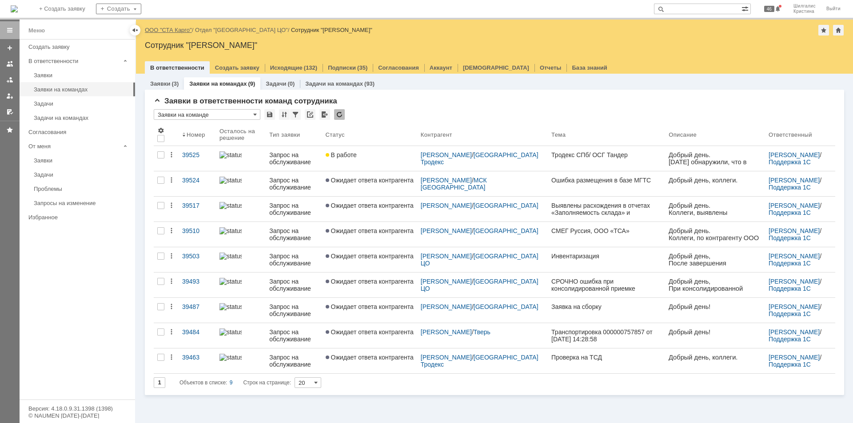
click at [175, 30] on link "ООО "СТА Карго"" at bounding box center [168, 30] width 47 height 7
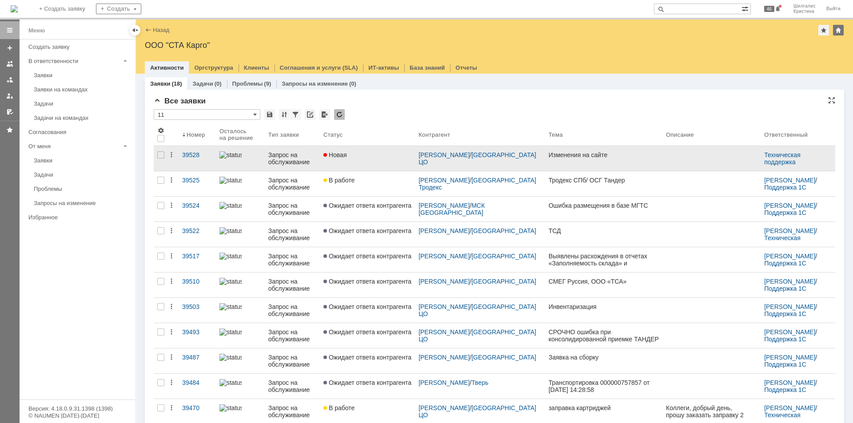
click at [370, 157] on div "Новая" at bounding box center [367, 154] width 88 height 7
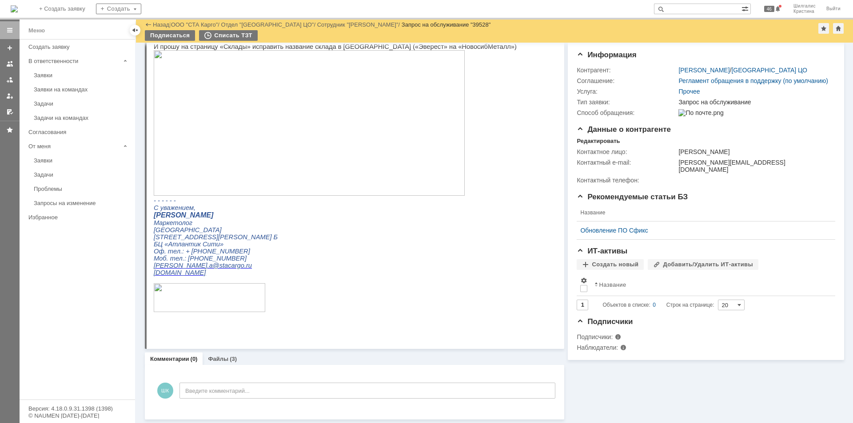
scroll to position [94, 0]
click at [224, 358] on link "Файлы" at bounding box center [218, 359] width 20 height 7
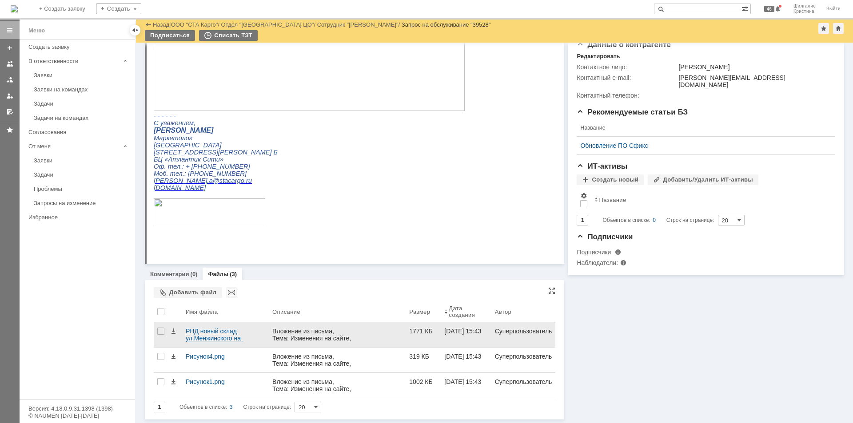
click at [220, 331] on div "РНД новый склад ул.Менжинского на сайт.docx" at bounding box center [226, 335] width 80 height 14
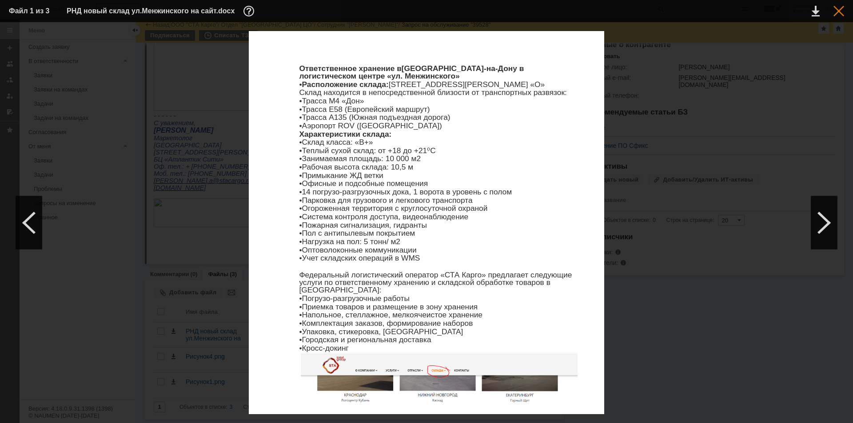
click at [836, 12] on div at bounding box center [838, 11] width 11 height 11
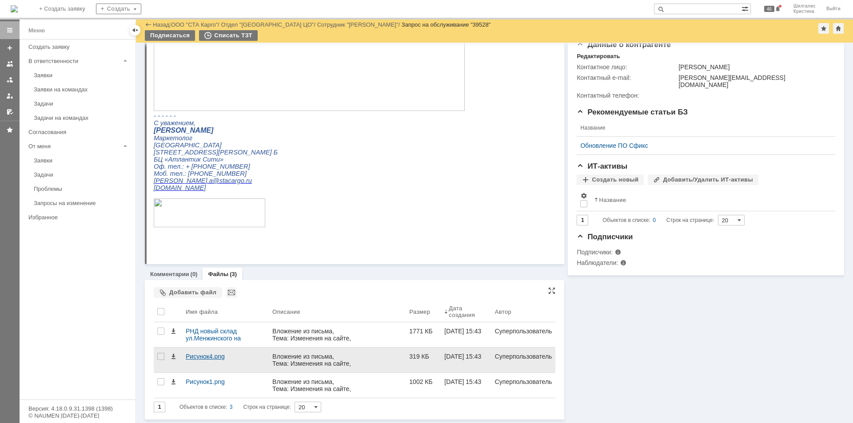
click at [215, 359] on div "Рисунок4.png" at bounding box center [226, 356] width 80 height 7
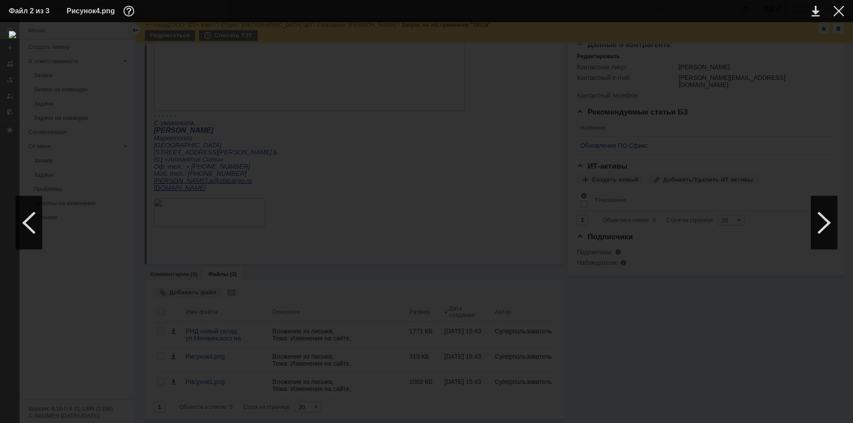
click at [702, 175] on div at bounding box center [426, 222] width 835 height 383
click at [835, 9] on div at bounding box center [838, 11] width 11 height 11
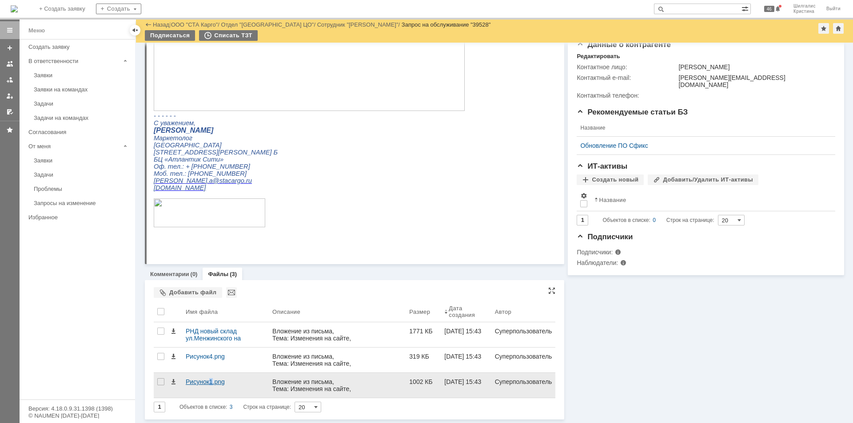
click at [212, 382] on div "Рисунок1.png" at bounding box center [226, 381] width 80 height 7
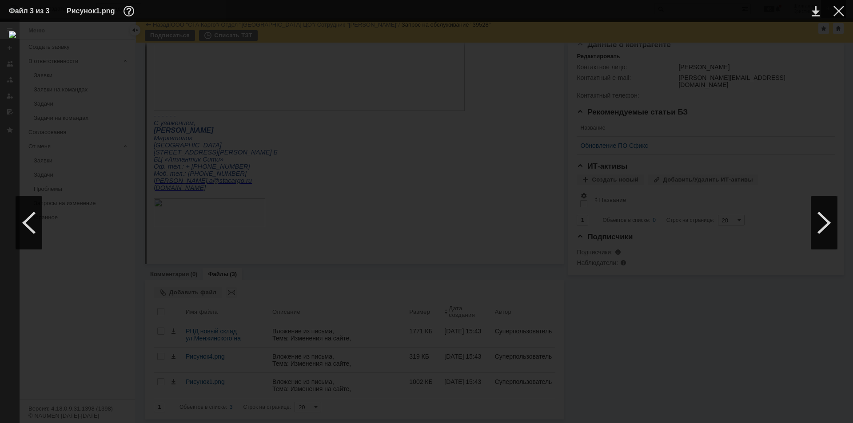
click at [838, 11] on div at bounding box center [838, 11] width 11 height 11
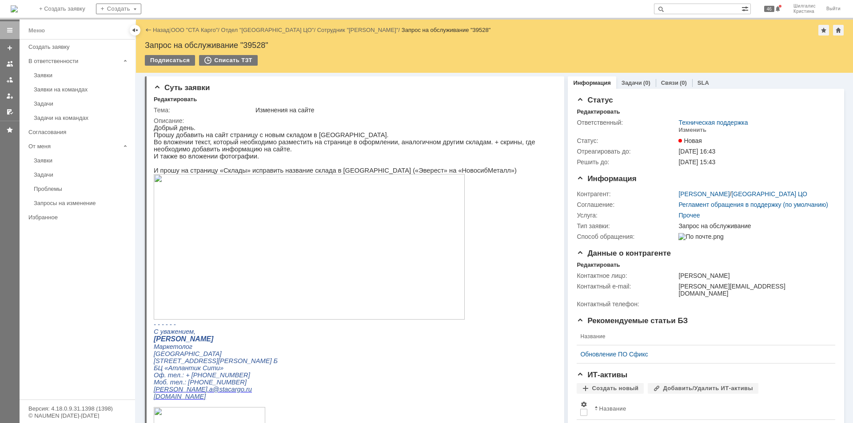
click at [197, 32] on link "ООО "СТА Карго"" at bounding box center [194, 30] width 47 height 7
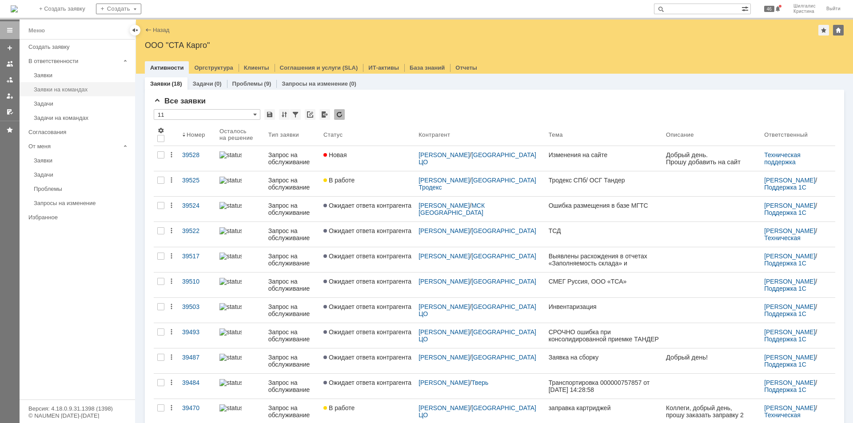
click at [71, 85] on link "Заявки на командах" at bounding box center [81, 90] width 103 height 14
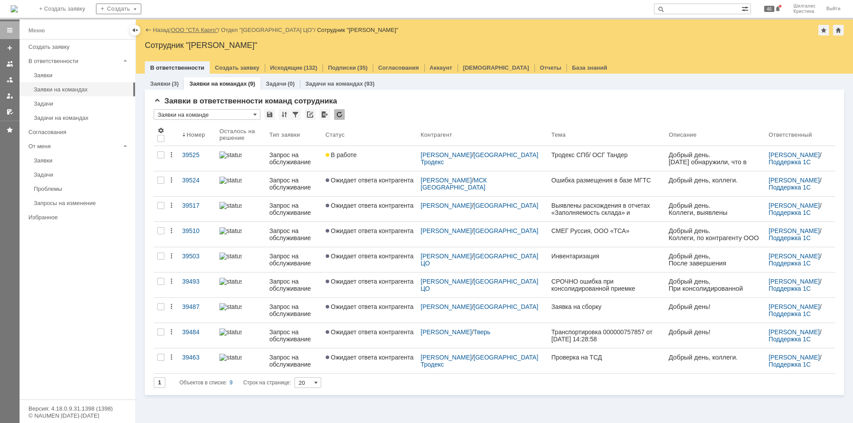
click at [202, 32] on link "ООО "СТА Карго"" at bounding box center [194, 30] width 47 height 7
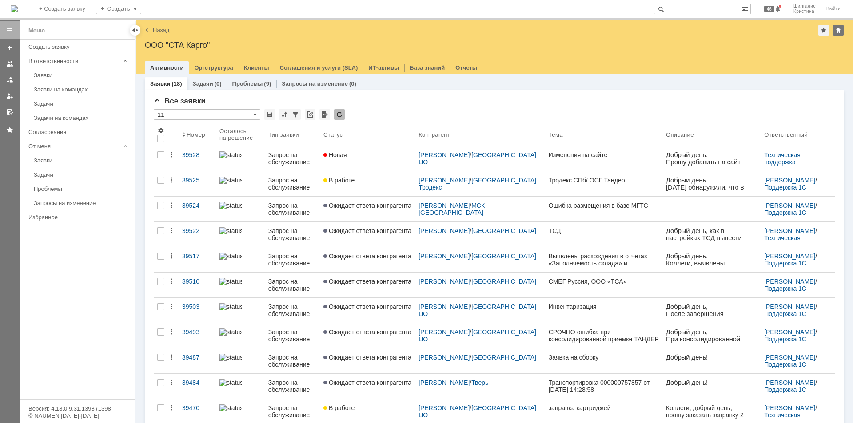
click at [408, 95] on div "Все заявки * 11 Результаты поиска: 1 Объектов в списке: 18 Строк на странице: 2…" at bounding box center [494, 356] width 699 height 533
click at [66, 88] on div "Заявки на командах" at bounding box center [82, 89] width 96 height 7
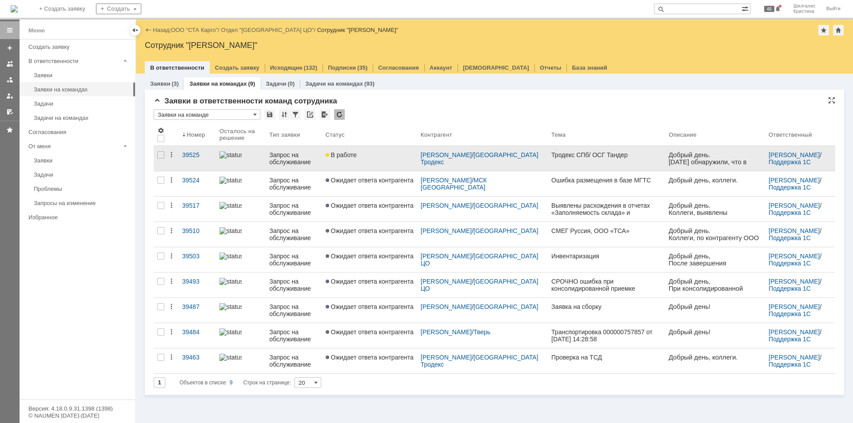
click at [370, 154] on div "В работе" at bounding box center [370, 154] width 88 height 7
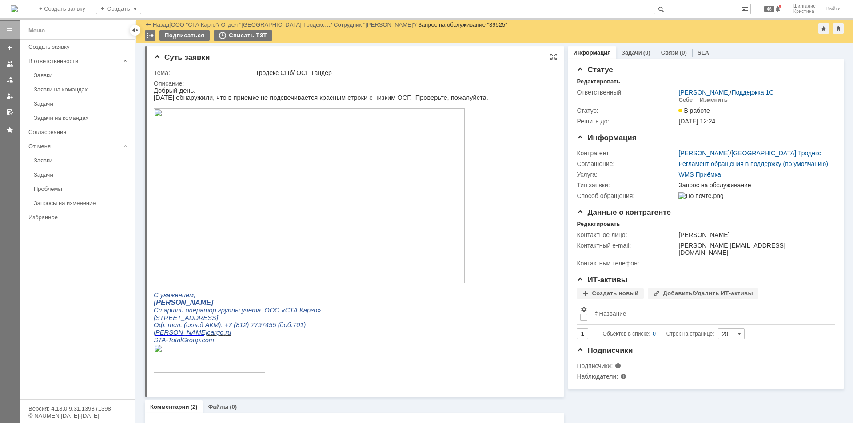
drag, startPoint x: 792, startPoint y: 418, endPoint x: 509, endPoint y: 172, distance: 374.1
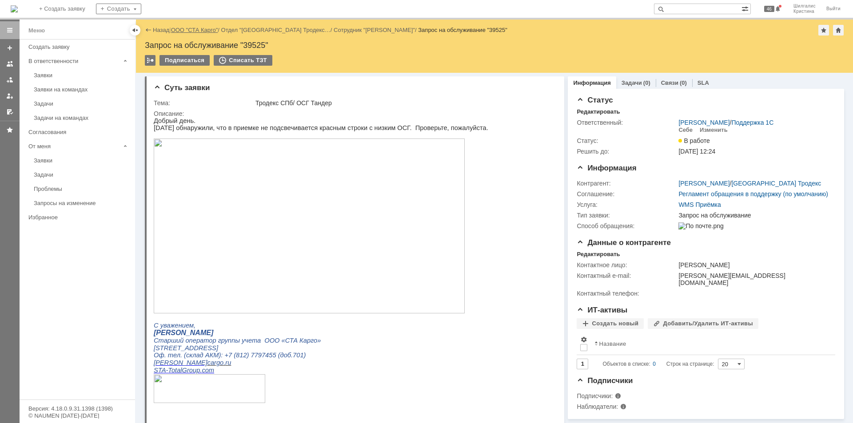
click at [185, 28] on link "ООО "СТА Карго"" at bounding box center [194, 30] width 47 height 7
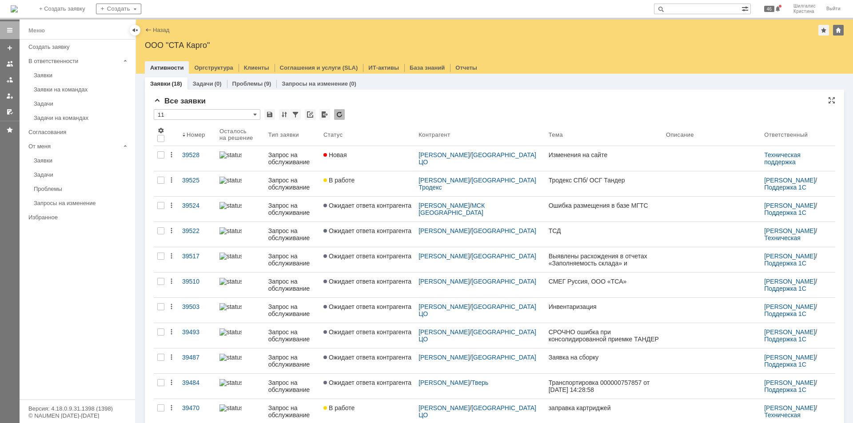
click at [393, 98] on div "Все заявки" at bounding box center [494, 101] width 681 height 9
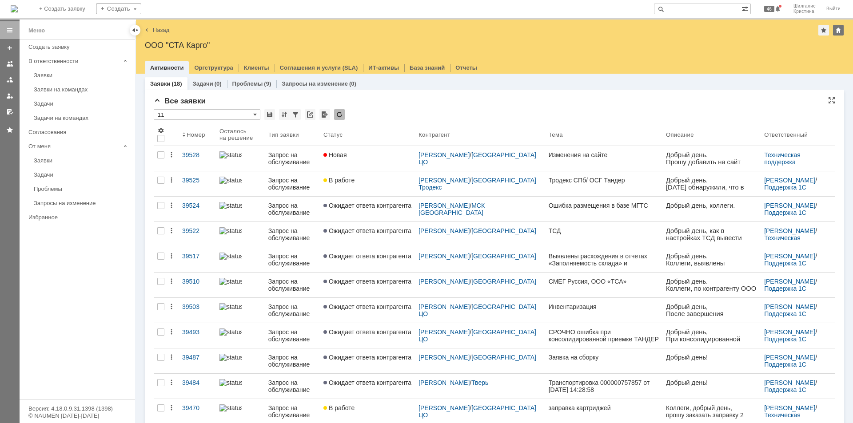
click at [422, 101] on div "Все заявки" at bounding box center [494, 101] width 681 height 9
click at [399, 111] on div "* 11" at bounding box center [494, 115] width 681 height 12
click at [55, 89] on div "Заявки на командах" at bounding box center [82, 89] width 96 height 7
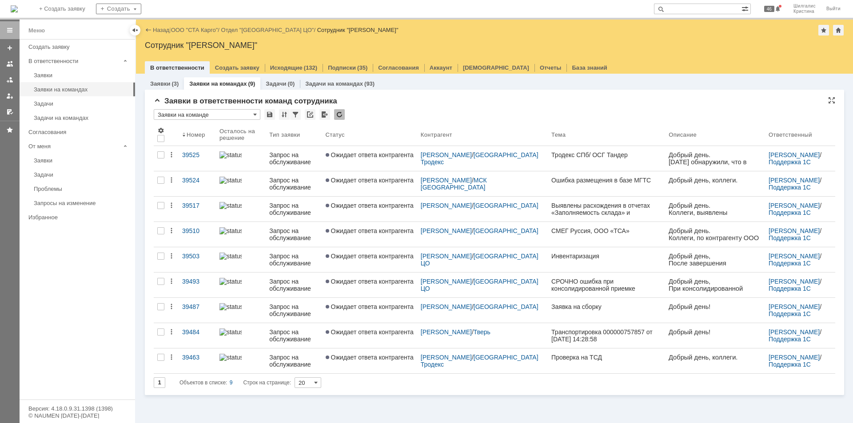
click at [446, 104] on div "Заявки в ответственности команд сотрудника" at bounding box center [494, 101] width 681 height 9
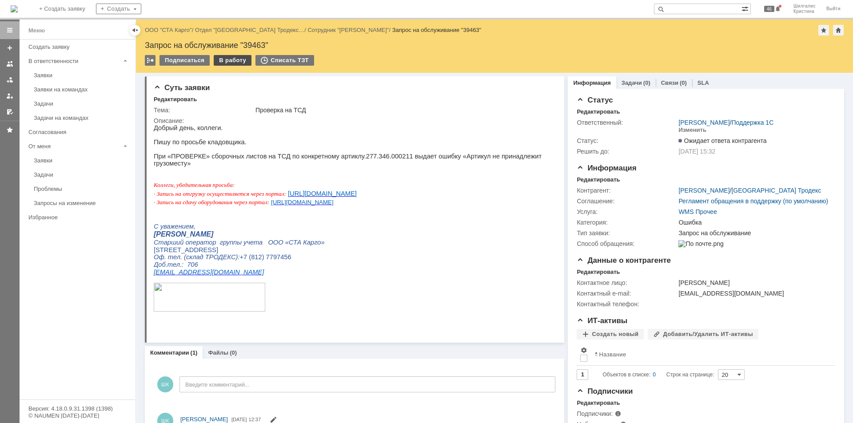
click at [227, 61] on div "В работу" at bounding box center [233, 60] width 38 height 11
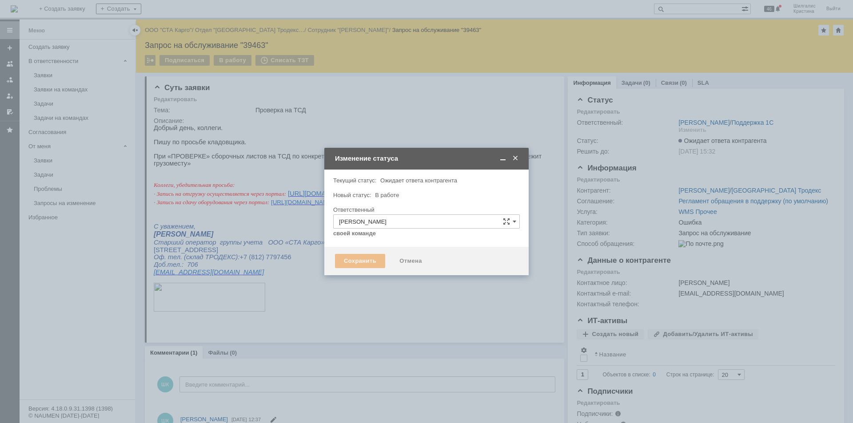
type input "Ошибка"
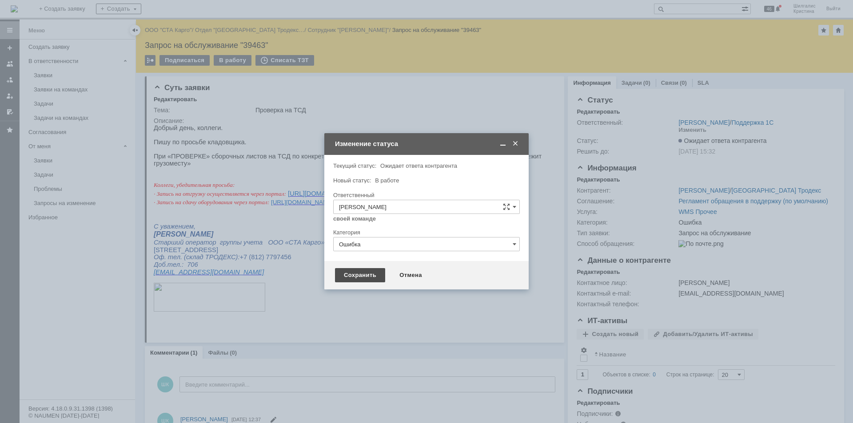
click at [351, 273] on div "Сохранить" at bounding box center [360, 275] width 50 height 14
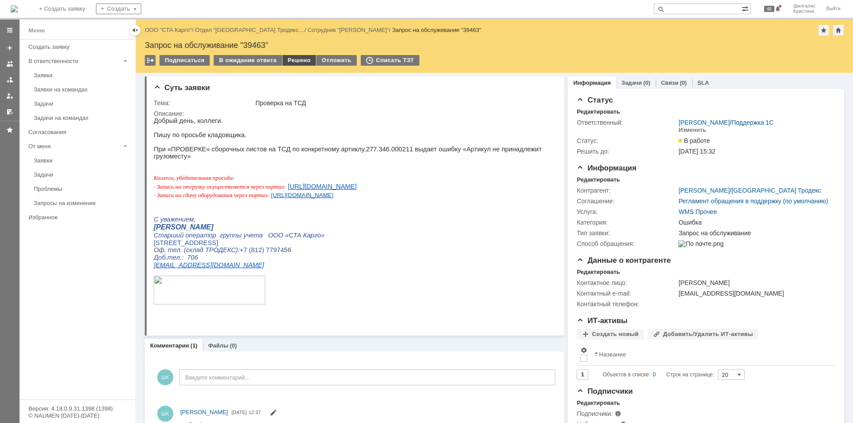
click at [290, 59] on div "Решено" at bounding box center [300, 60] width 34 height 11
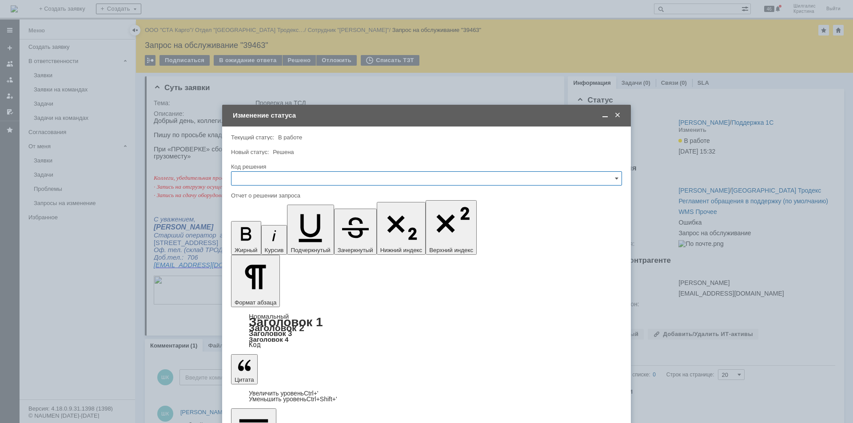
click at [283, 180] on input "text" at bounding box center [426, 178] width 391 height 14
click at [279, 295] on span "Решено" at bounding box center [426, 297] width 379 height 7
drag, startPoint x: 290, startPoint y: 2589, endPoint x: 290, endPoint y: 2583, distance: 5.3
type input "Решено"
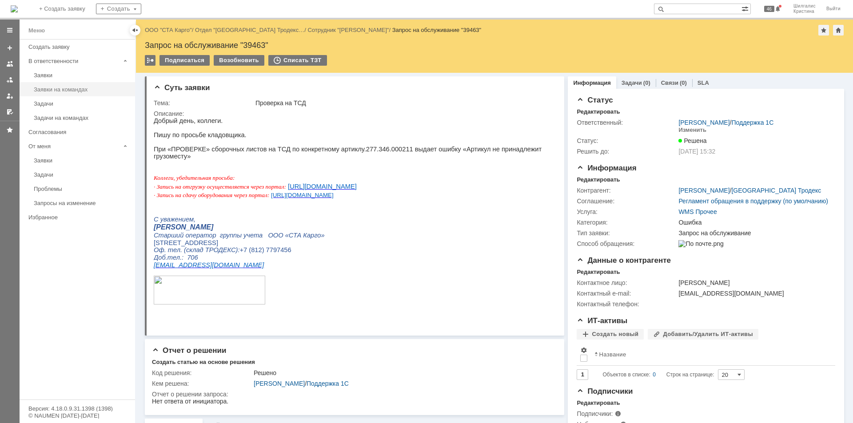
click at [68, 88] on div "Заявки на командах" at bounding box center [82, 89] width 96 height 7
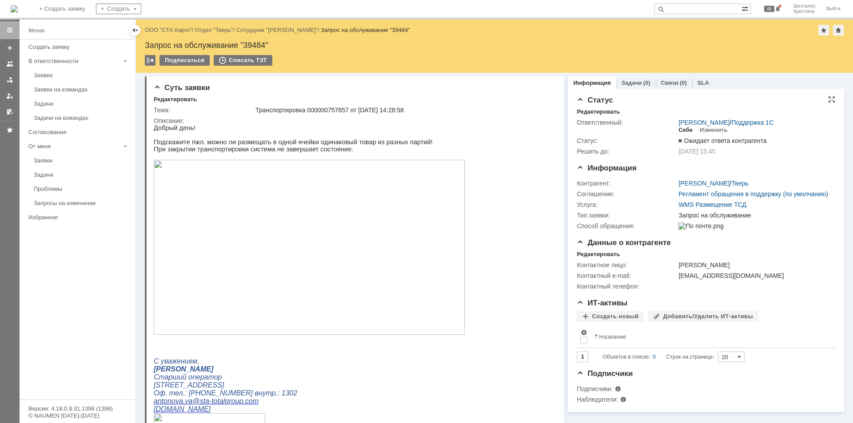
click at [682, 130] on div "Себе" at bounding box center [685, 130] width 14 height 7
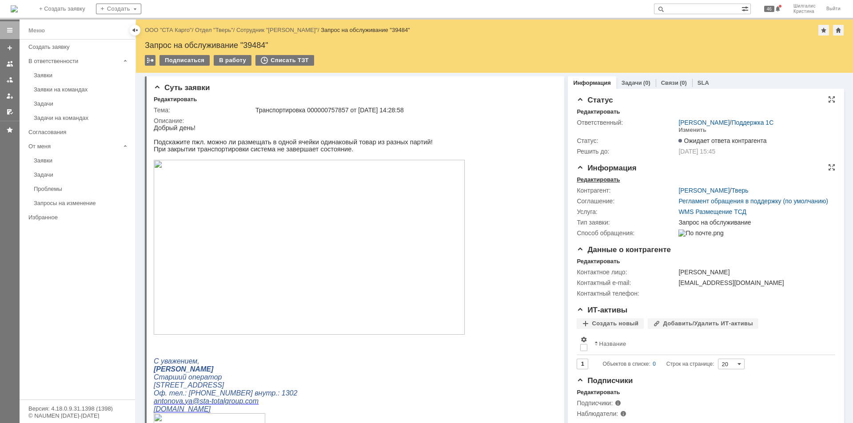
click at [605, 177] on div "Редактировать" at bounding box center [598, 179] width 43 height 7
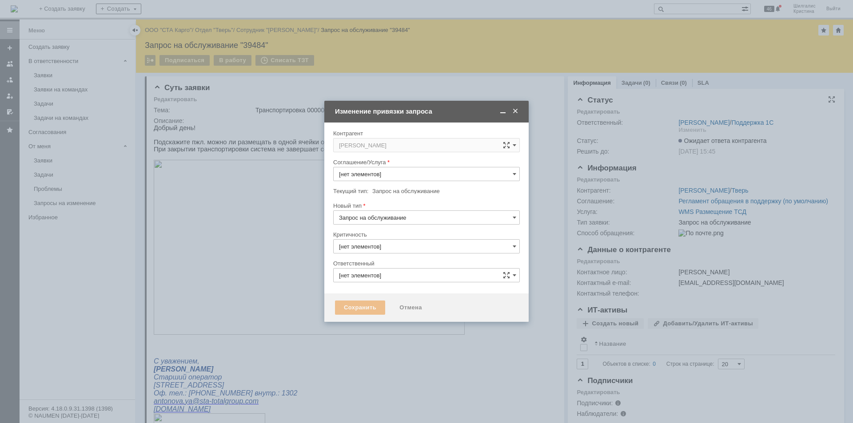
type input "3. Низкая"
type input "[PERSON_NAME]"
type input "[не указано]"
type input "WMS Размещение ТСД"
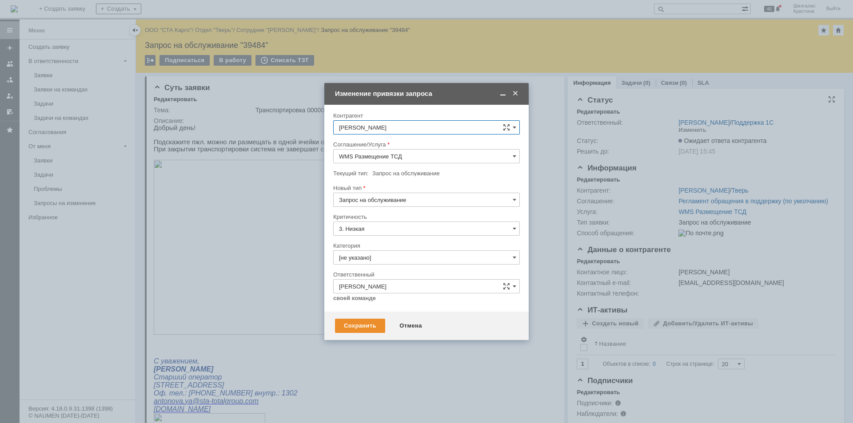
click at [376, 257] on input "[не указано]" at bounding box center [426, 258] width 187 height 14
click at [397, 316] on span "Консультация пользователя" at bounding box center [426, 317] width 175 height 7
click at [357, 324] on div "Сохранить" at bounding box center [360, 326] width 50 height 14
type input "Консультация пользователя"
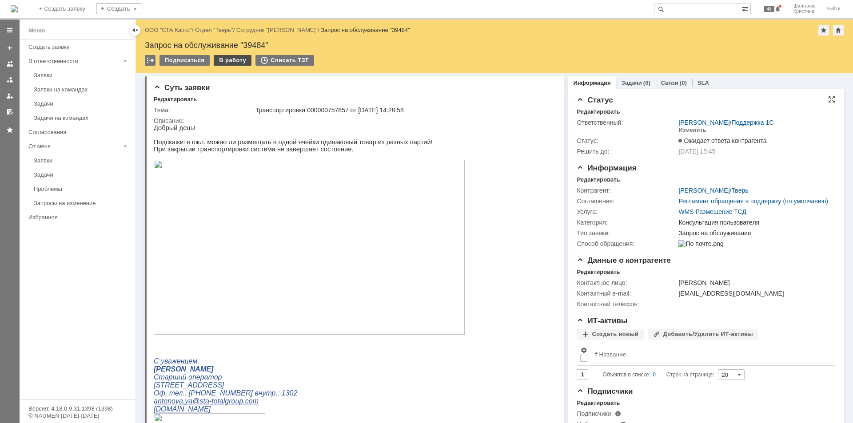
click at [232, 57] on div "В работу" at bounding box center [233, 60] width 38 height 11
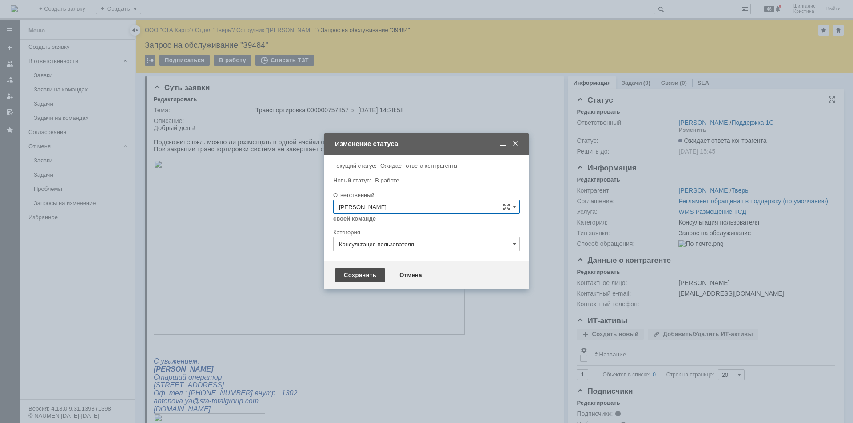
click at [356, 275] on div "Сохранить" at bounding box center [360, 275] width 50 height 14
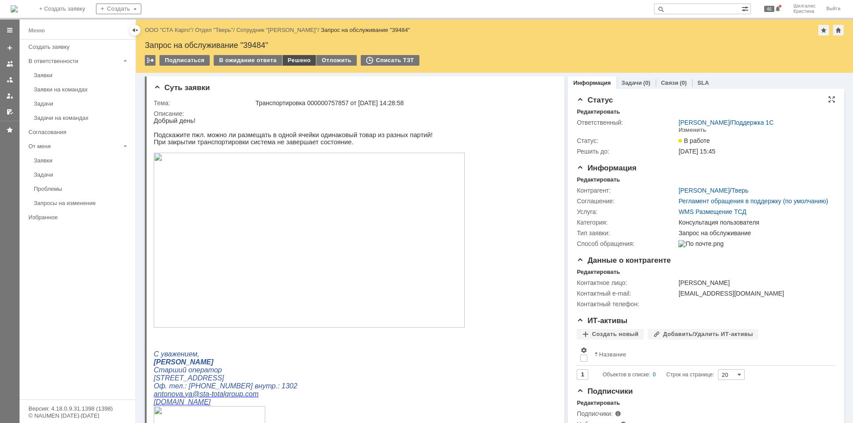
click at [296, 62] on div "Решено" at bounding box center [300, 60] width 34 height 11
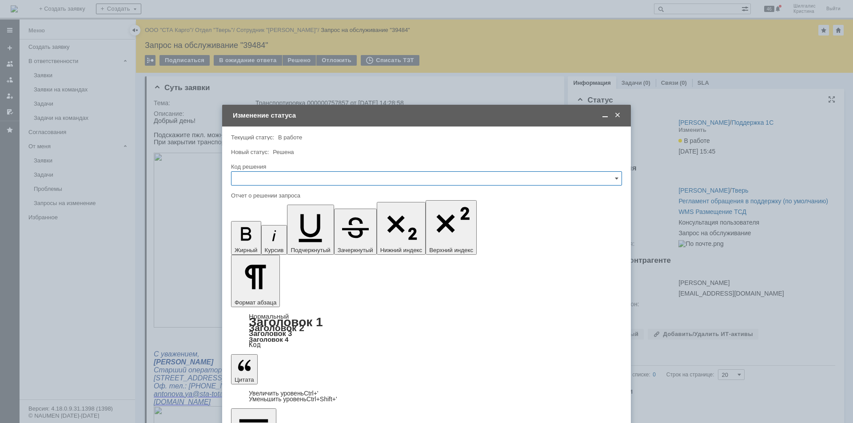
click at [291, 177] on input "text" at bounding box center [426, 178] width 391 height 14
click at [269, 290] on div "Решено" at bounding box center [426, 297] width 390 height 14
type input "Решено"
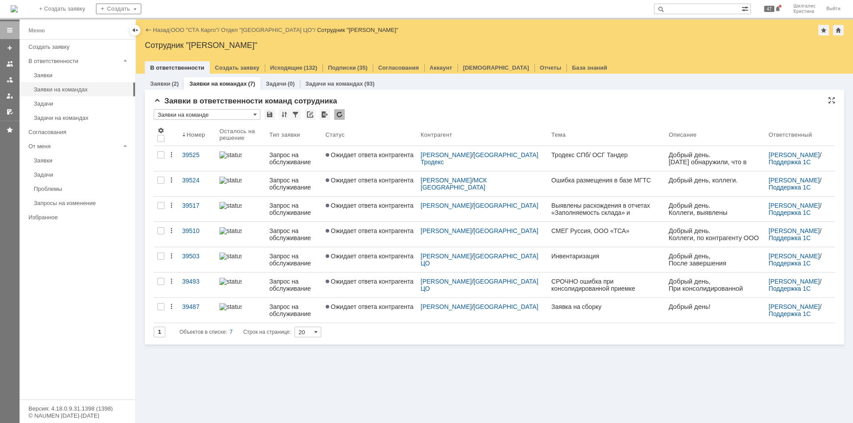
click at [414, 102] on div "Заявки в ответственности команд сотрудника" at bounding box center [494, 101] width 681 height 9
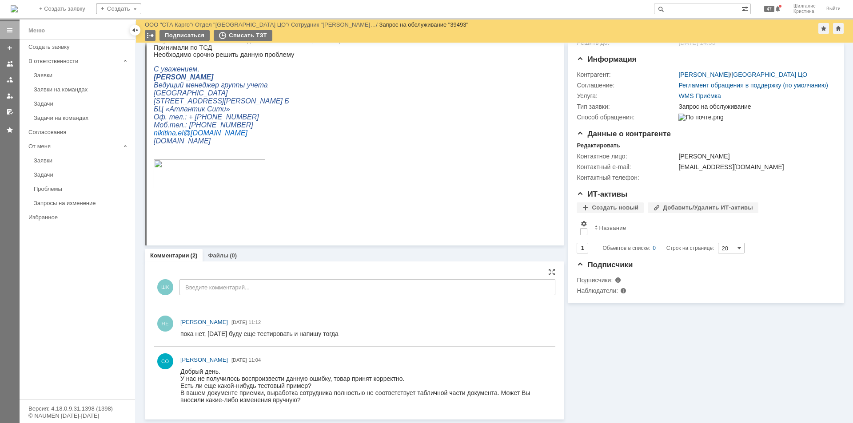
scroll to position [79, 0]
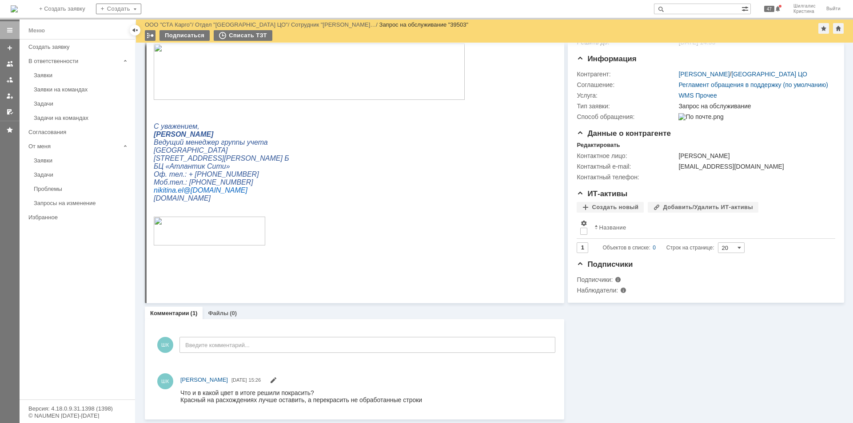
scroll to position [80, 0]
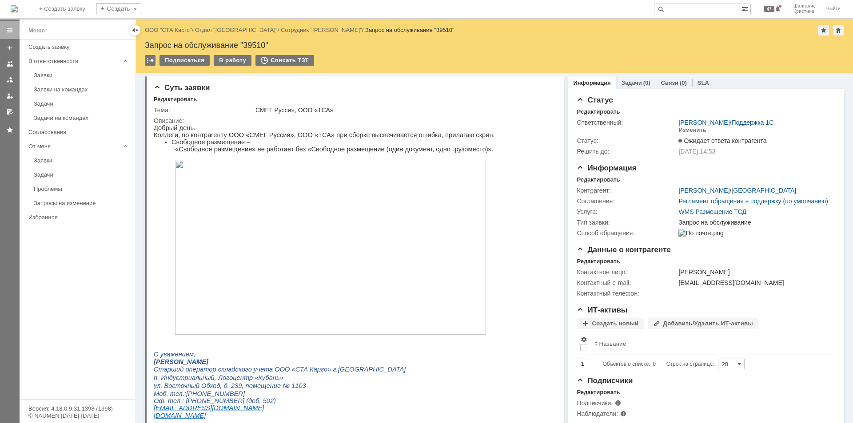
click at [180, 33] on link "ООО "СТА Карго"" at bounding box center [168, 30] width 47 height 7
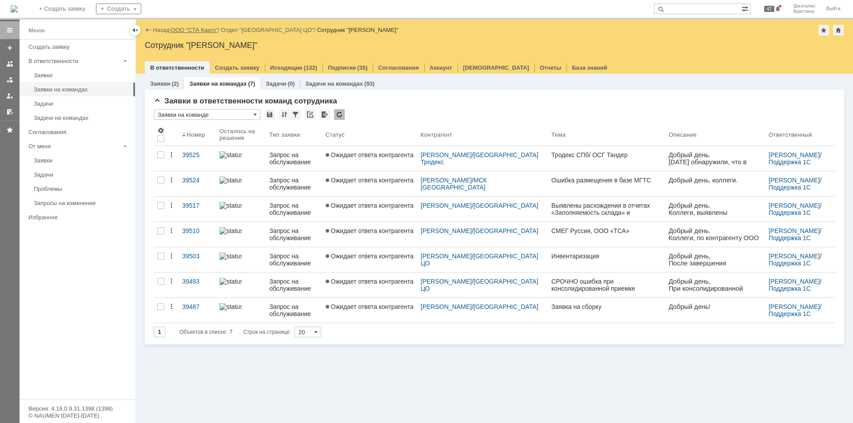
click at [194, 28] on link "ООО "СТА Карго"" at bounding box center [194, 30] width 47 height 7
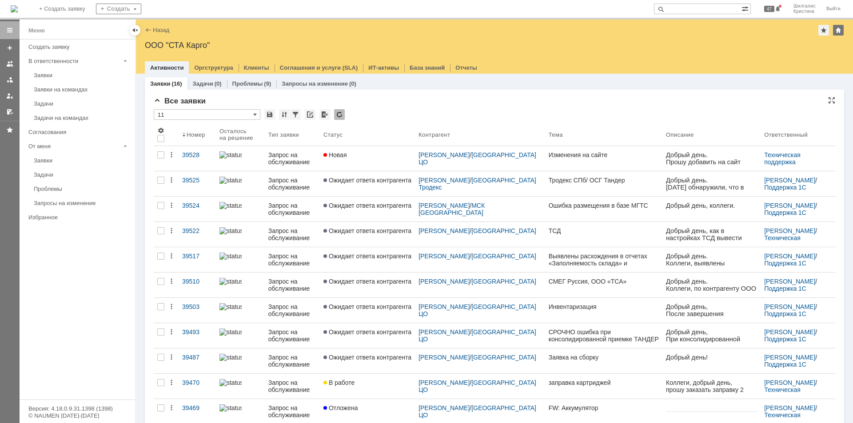
click at [416, 107] on div "Все заявки * 11 Результаты поиска: 1 Объектов в списке: 16 Строк на странице: 2…" at bounding box center [494, 335] width 681 height 476
click at [374, 113] on div "* 11" at bounding box center [494, 115] width 681 height 12
click at [81, 93] on link "Заявки на командах" at bounding box center [81, 90] width 103 height 14
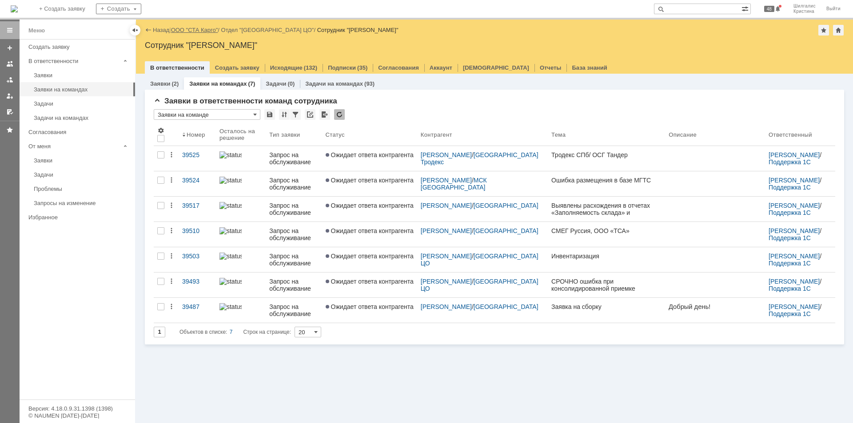
click at [194, 28] on link "ООО "СТА Карго"" at bounding box center [194, 30] width 47 height 7
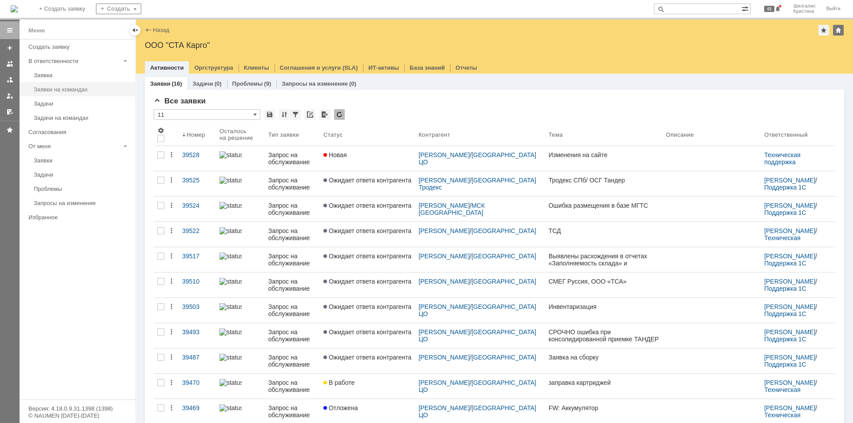
click at [71, 94] on link "Заявки на командах" at bounding box center [81, 90] width 103 height 14
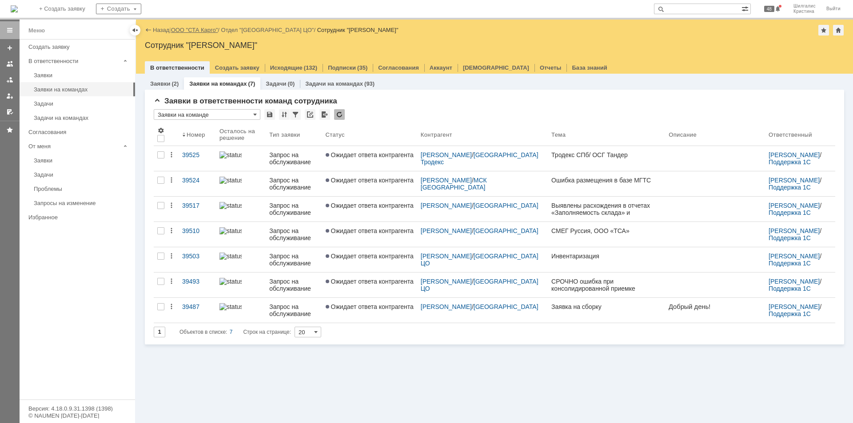
click at [195, 28] on link "ООО "СТА Карго"" at bounding box center [194, 30] width 47 height 7
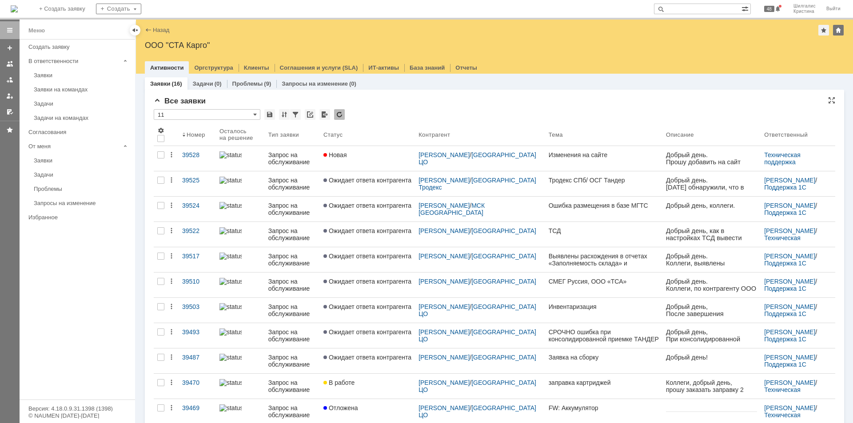
click at [360, 104] on div "Все заявки" at bounding box center [494, 101] width 681 height 9
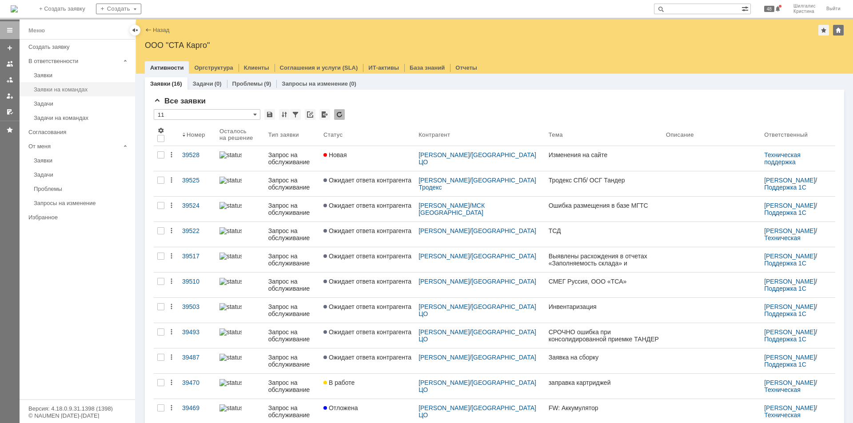
click at [88, 89] on div "Заявки на командах" at bounding box center [82, 89] width 96 height 7
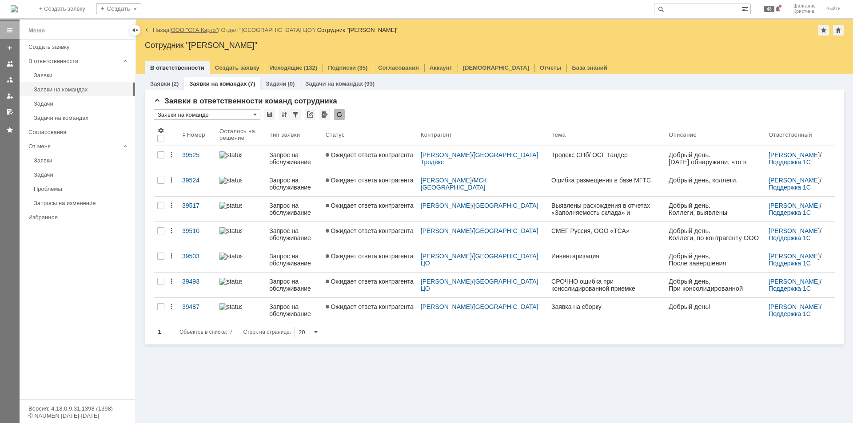
click at [203, 32] on link "ООО "СТА Карго"" at bounding box center [194, 30] width 47 height 7
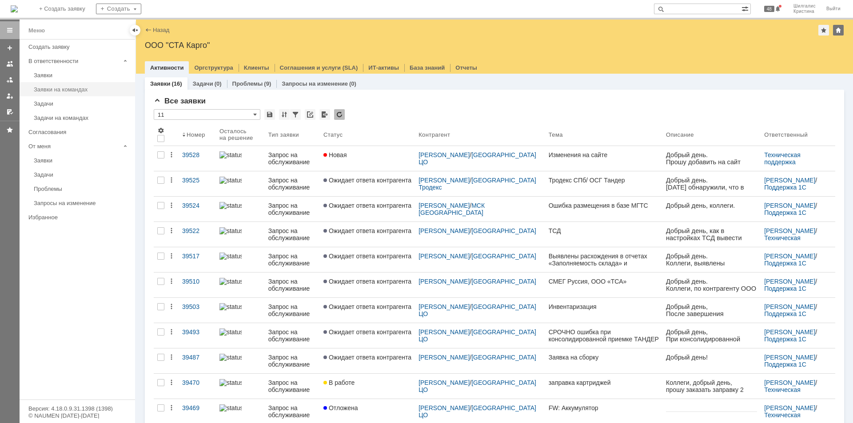
click at [82, 92] on div "Заявки на командах" at bounding box center [82, 89] width 96 height 7
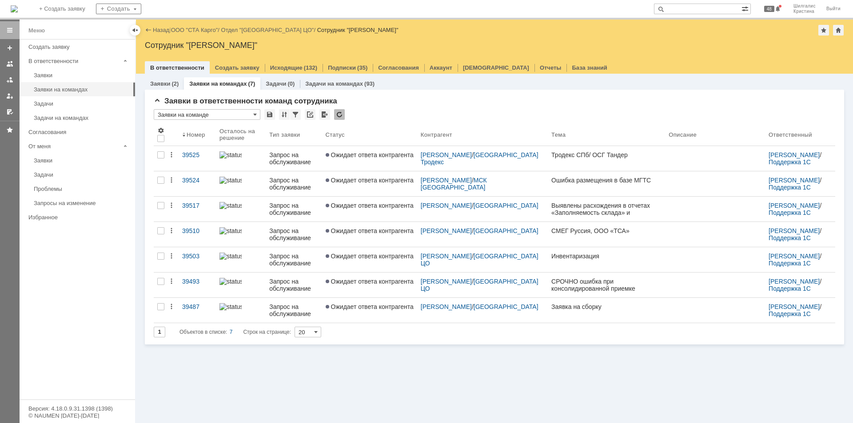
click at [388, 153] on span "Ожидает ответа контрагента" at bounding box center [370, 154] width 88 height 7
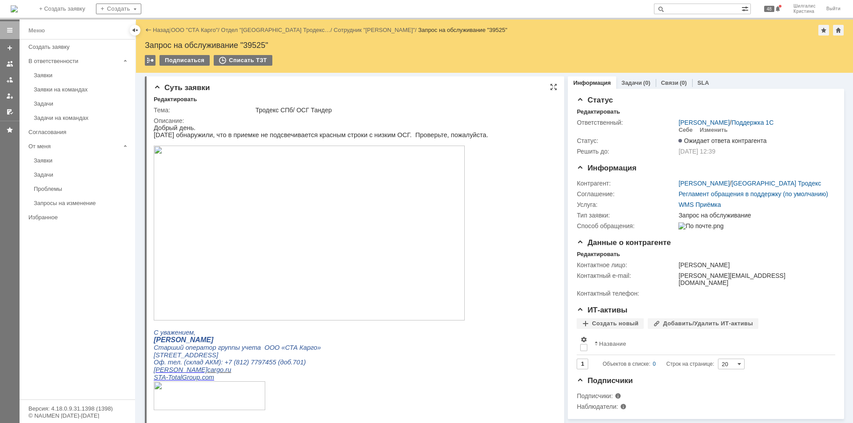
drag, startPoint x: 776, startPoint y: 429, endPoint x: 470, endPoint y: 126, distance: 430.3
click at [211, 32] on link "ООО "СТА Карго"" at bounding box center [194, 30] width 47 height 7
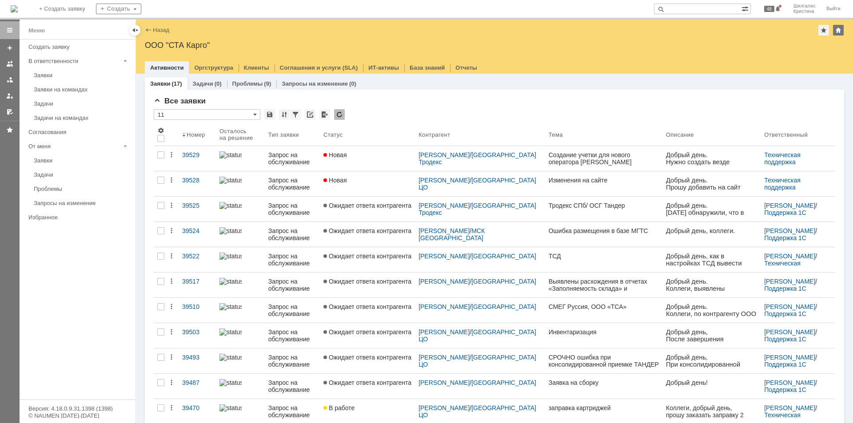
click at [365, 161] on link "Новая" at bounding box center [367, 158] width 95 height 25
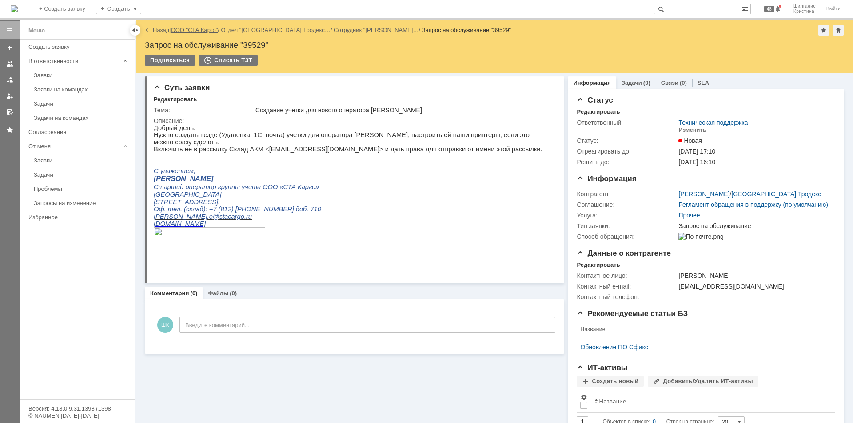
click at [192, 30] on link "ООО "СТА Карго"" at bounding box center [194, 30] width 47 height 7
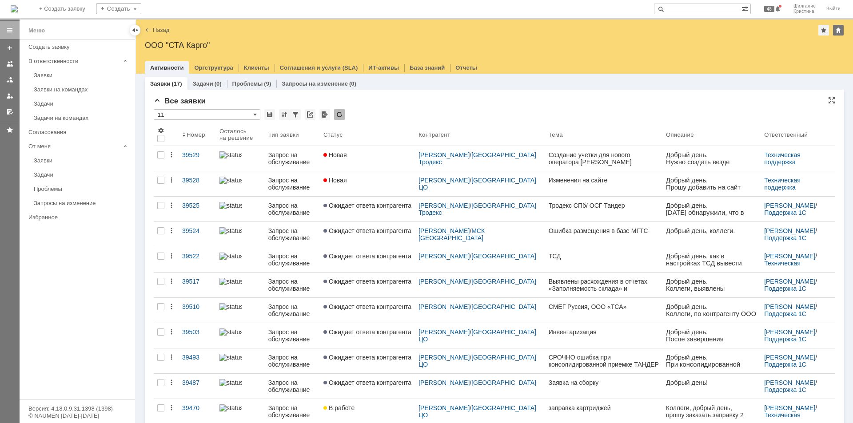
click at [419, 106] on div "Все заявки * 11 Результаты поиска: 1 Объектов в списке: 17 Строк на странице: 2…" at bounding box center [494, 347] width 681 height 501
click at [482, 89] on div "Заявки (17) Задачи (0) Проблемы (9) Запросы на изменение (0)" at bounding box center [494, 83] width 699 height 12
click at [452, 94] on div "Все заявки * 11 Результаты поиска: 1 Объектов в списке: 17 Строк на странице: 2…" at bounding box center [494, 344] width 699 height 508
click at [447, 96] on div "Все заявки * 11 Результаты поиска: 1 Объектов в списке: 17 Строк на странице: 2…" at bounding box center [494, 344] width 699 height 508
click at [442, 94] on div "Все заявки * 11 Результаты поиска: 1 Объектов в списке: 17 Строк на странице: 2…" at bounding box center [494, 344] width 699 height 508
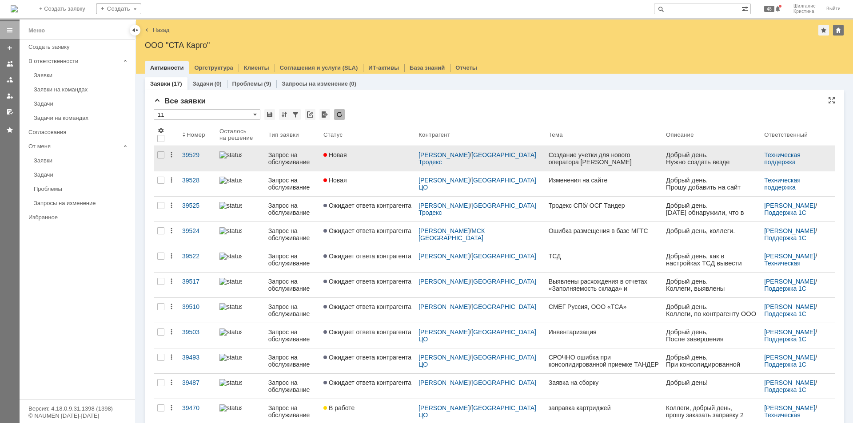
click at [370, 152] on div "Новая" at bounding box center [367, 154] width 88 height 7
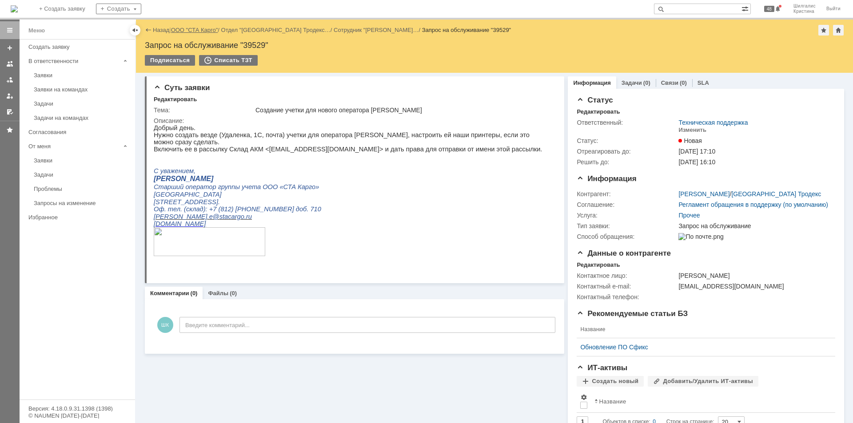
click at [193, 31] on link "ООО "СТА Карго"" at bounding box center [194, 30] width 47 height 7
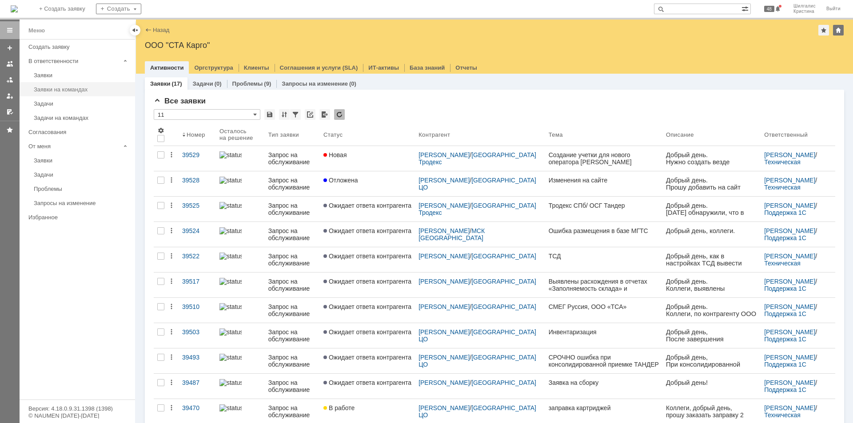
click at [69, 93] on link "Заявки на командах" at bounding box center [81, 90] width 103 height 14
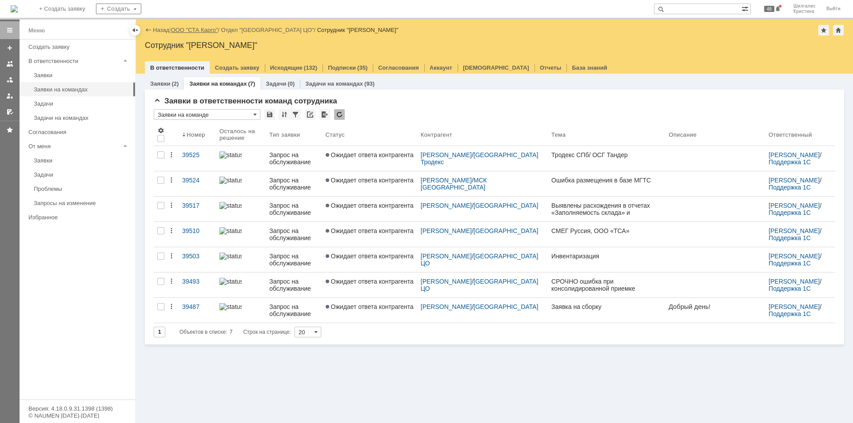
click at [208, 28] on link "ООО "СТА Карго"" at bounding box center [194, 30] width 47 height 7
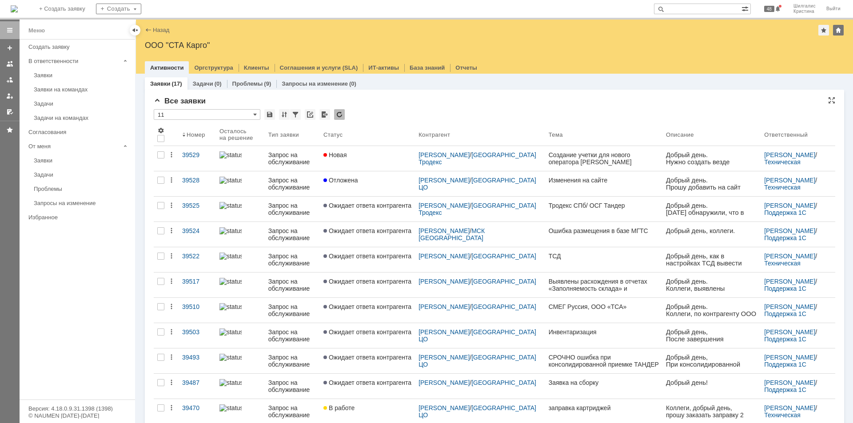
click at [403, 103] on div "Все заявки" at bounding box center [494, 101] width 681 height 9
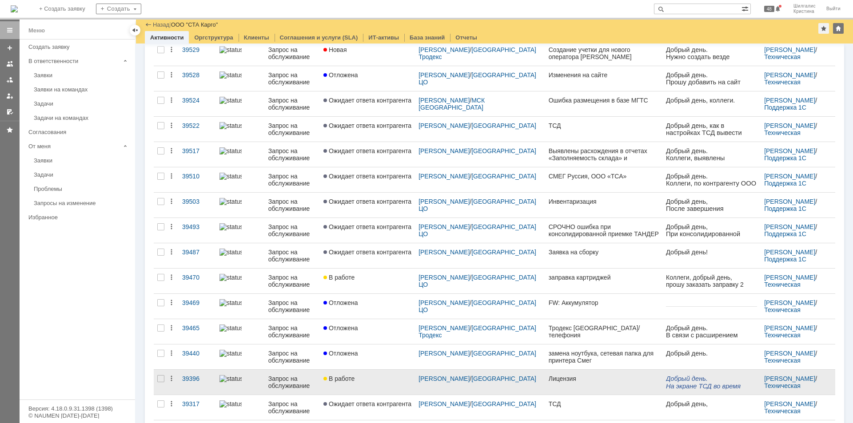
scroll to position [123, 0]
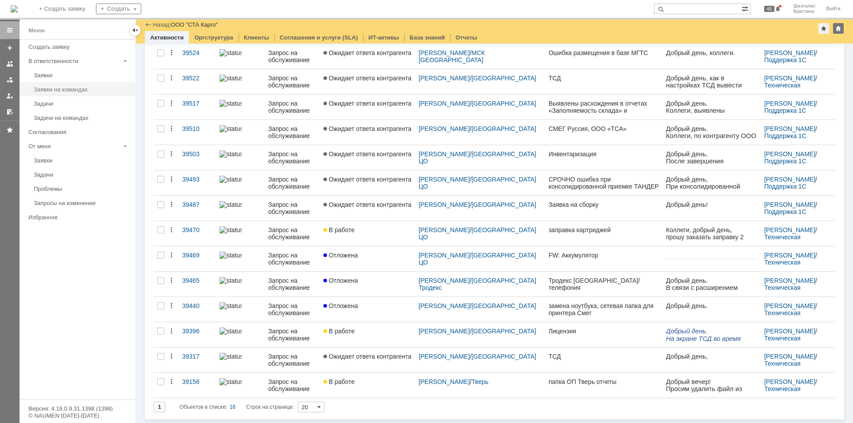
click at [72, 88] on div "Заявки на командах" at bounding box center [82, 89] width 96 height 7
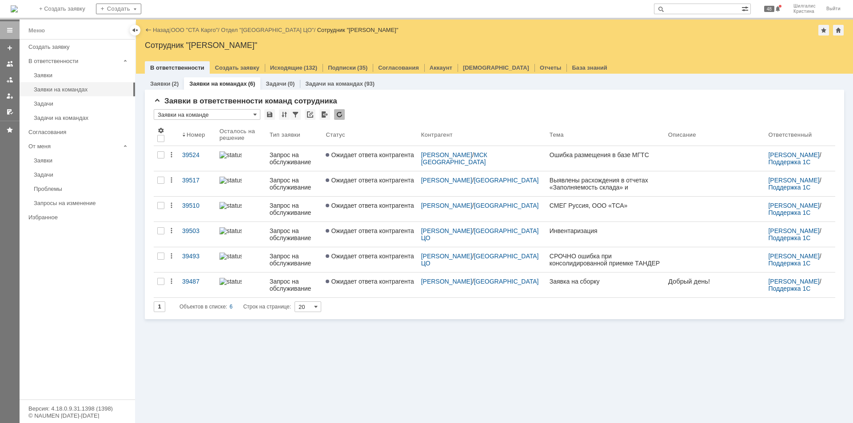
click at [201, 24] on div "Назад | ООО "СТА Карго" / Отдел "Санкт-Петербург ЦО" / Сотрудник "Шилгалис Крис…" at bounding box center [494, 47] width 717 height 54
click at [201, 30] on link "ООО "СТА Карго"" at bounding box center [194, 30] width 47 height 7
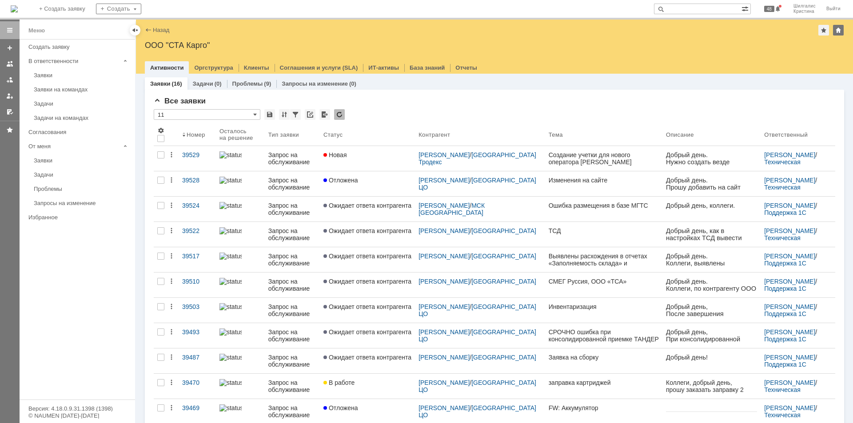
click at [347, 154] on span "Новая" at bounding box center [335, 154] width 24 height 7
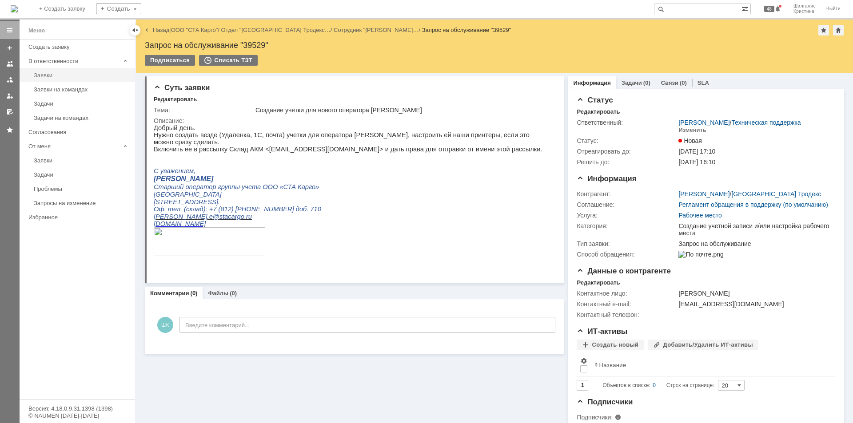
click at [66, 80] on link "Заявки" at bounding box center [81, 75] width 103 height 14
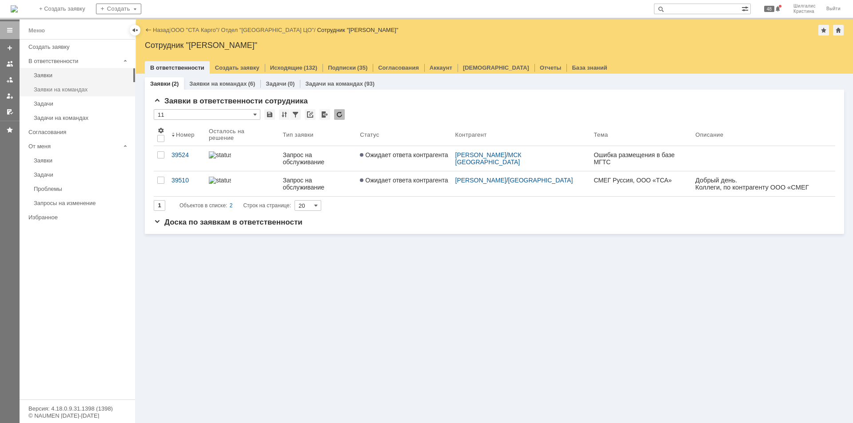
click at [59, 92] on div "Заявки на командах" at bounding box center [82, 89] width 96 height 7
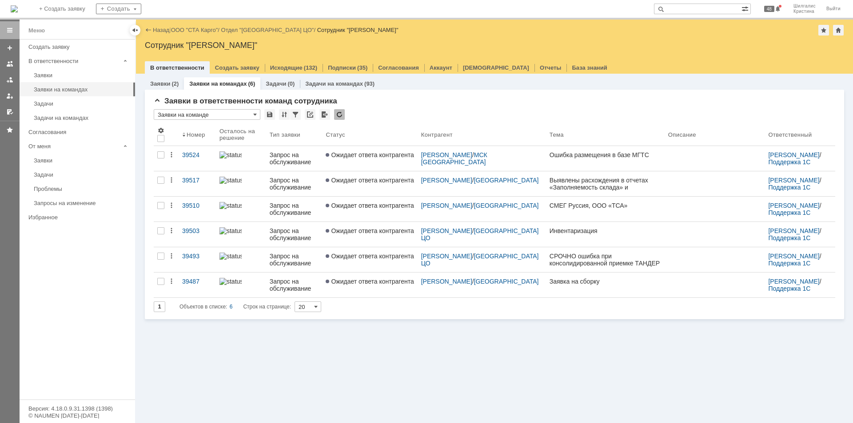
click at [190, 27] on link "ООО "СТА Карго"" at bounding box center [194, 30] width 47 height 7
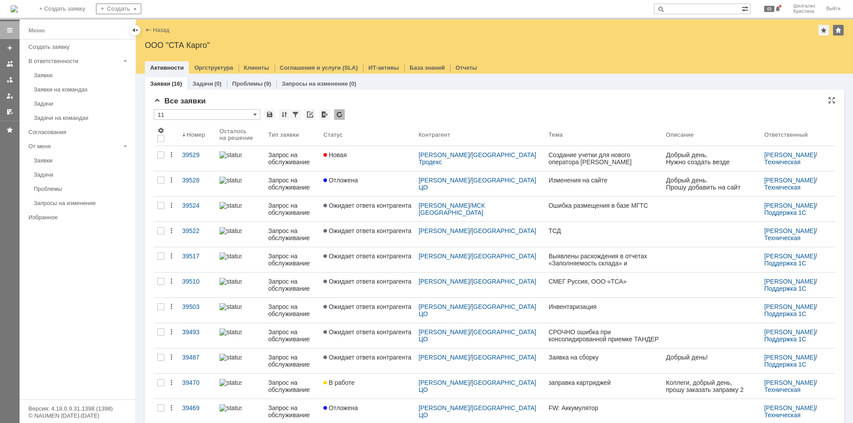
click at [389, 110] on div "* 11" at bounding box center [494, 115] width 681 height 12
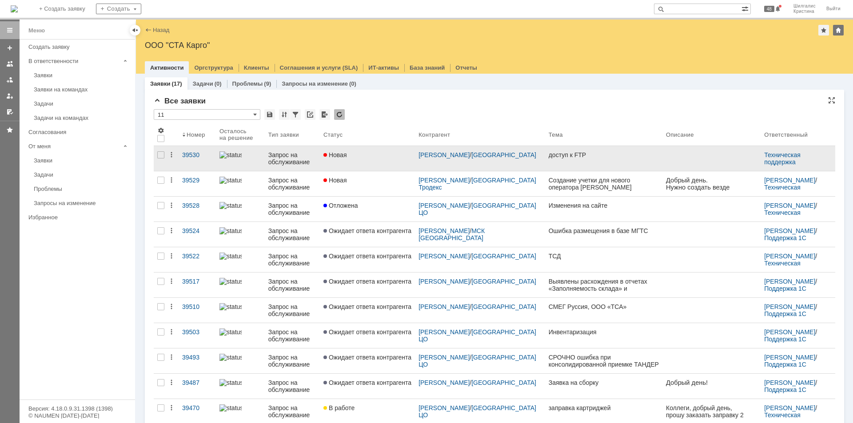
click at [362, 161] on link "Новая" at bounding box center [367, 158] width 95 height 25
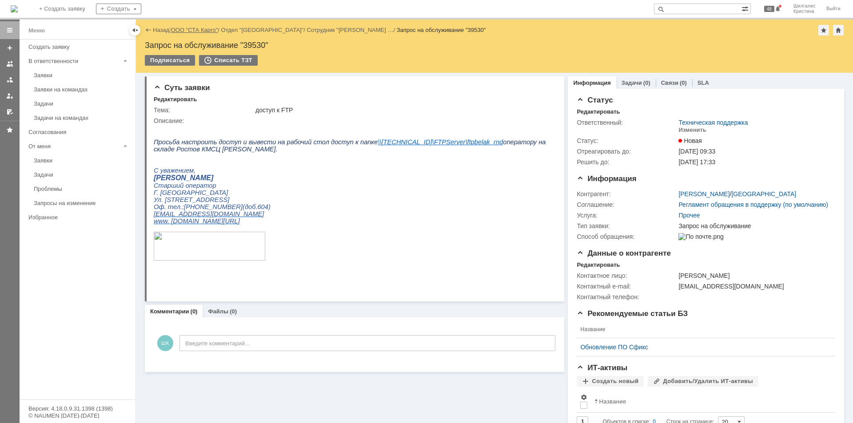
click at [187, 30] on link "ООО "СТА Карго"" at bounding box center [194, 30] width 47 height 7
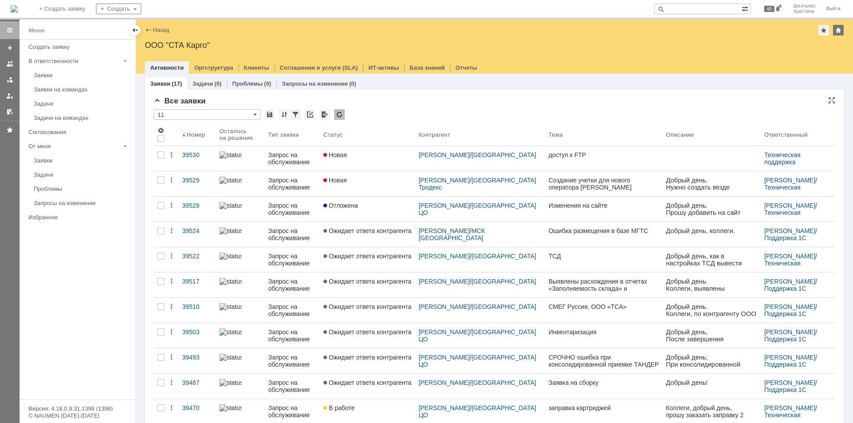
click at [383, 119] on div "* 11" at bounding box center [494, 115] width 681 height 12
click at [419, 106] on div "Все заявки * 11 Результаты поиска: 1 Объектов в списке: 17 Строк на странице: 2…" at bounding box center [494, 347] width 681 height 501
click at [409, 115] on div "* 11" at bounding box center [494, 115] width 681 height 12
click at [373, 104] on div "Все заявки" at bounding box center [494, 101] width 681 height 9
click at [388, 86] on div "Заявки (17) Задачи (0) Проблемы (9) Запросы на изменение (0)" at bounding box center [494, 83] width 699 height 12
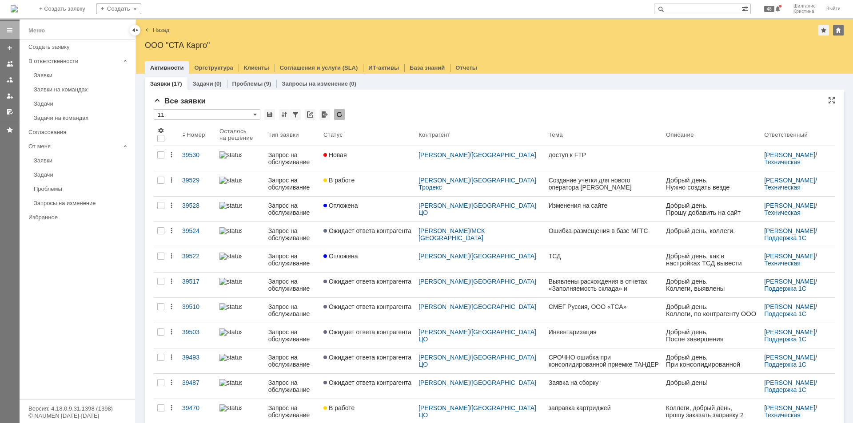
click at [390, 104] on div "Все заявки" at bounding box center [494, 101] width 681 height 9
click at [422, 110] on div "* 11" at bounding box center [494, 115] width 681 height 12
click at [396, 101] on div "Все заявки" at bounding box center [494, 101] width 681 height 9
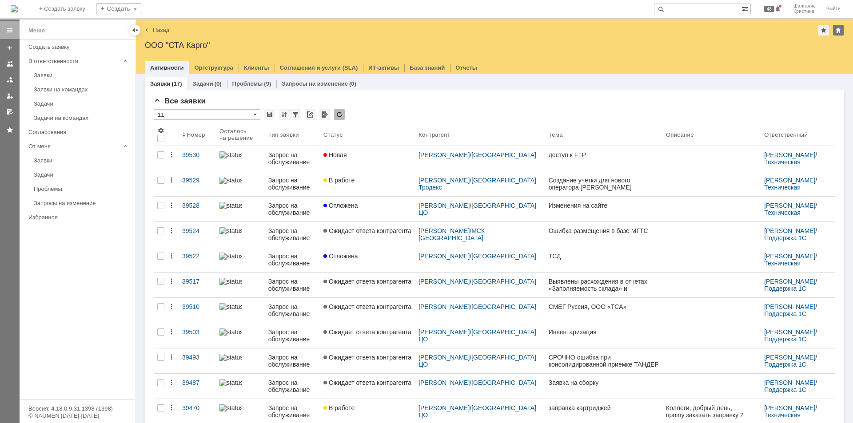
click at [78, 91] on div "Заявки на командах" at bounding box center [82, 89] width 96 height 7
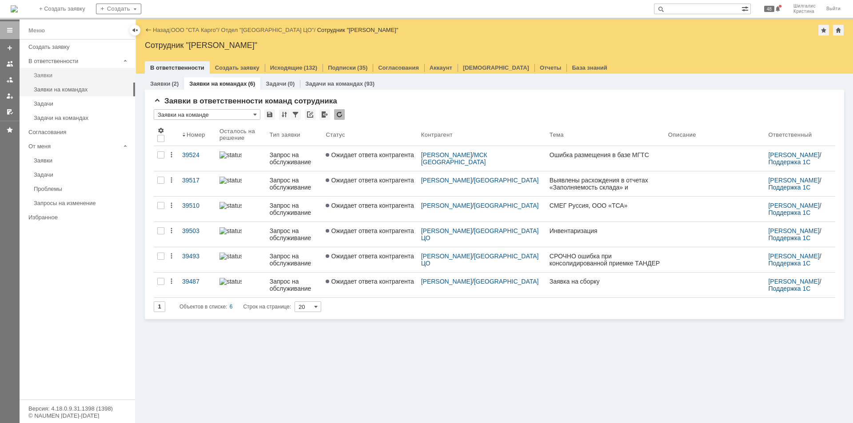
click at [79, 72] on div "Заявки" at bounding box center [82, 75] width 96 height 7
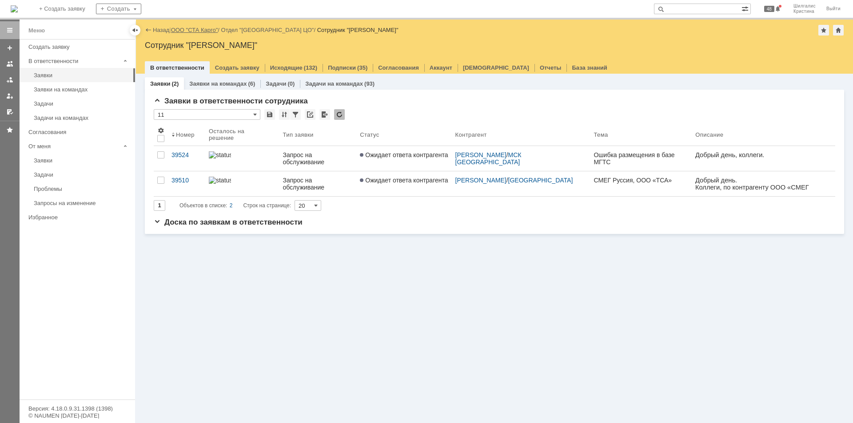
click at [189, 30] on link "ООО "СТА Карго"" at bounding box center [194, 30] width 47 height 7
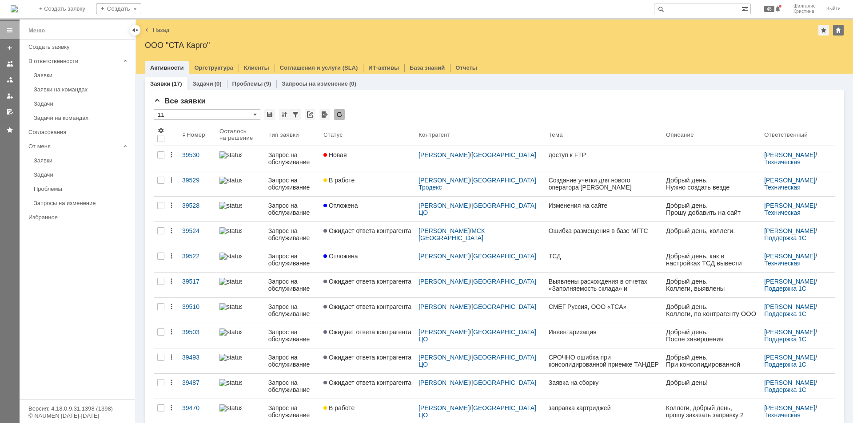
click at [393, 96] on div "Все заявки * 11 Результаты поиска: 1 Объектов в списке: 17 Строк на странице: 2…" at bounding box center [494, 344] width 699 height 508
click at [395, 101] on div "Все заявки" at bounding box center [494, 101] width 681 height 9
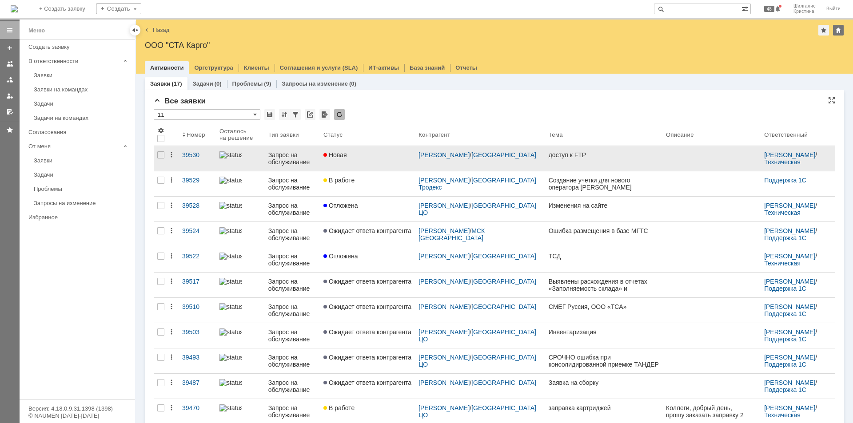
click at [370, 152] on div "Новая" at bounding box center [367, 154] width 88 height 7
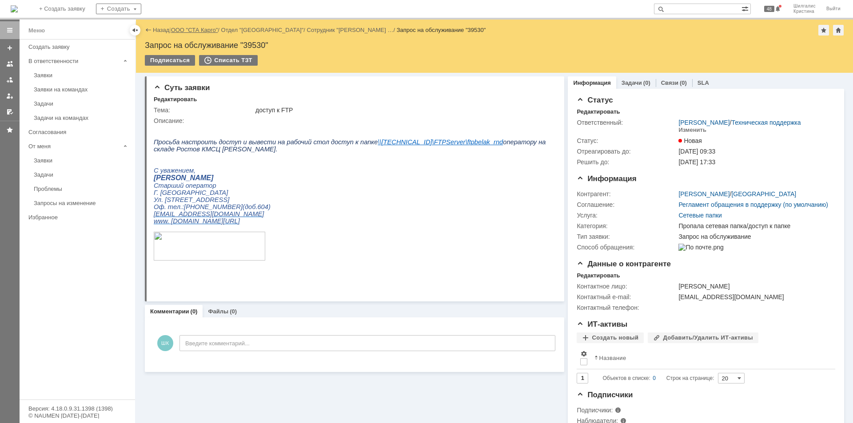
click at [197, 30] on link "ООО "СТА Карго"" at bounding box center [194, 30] width 47 height 7
